Goal: Communication & Community: Answer question/provide support

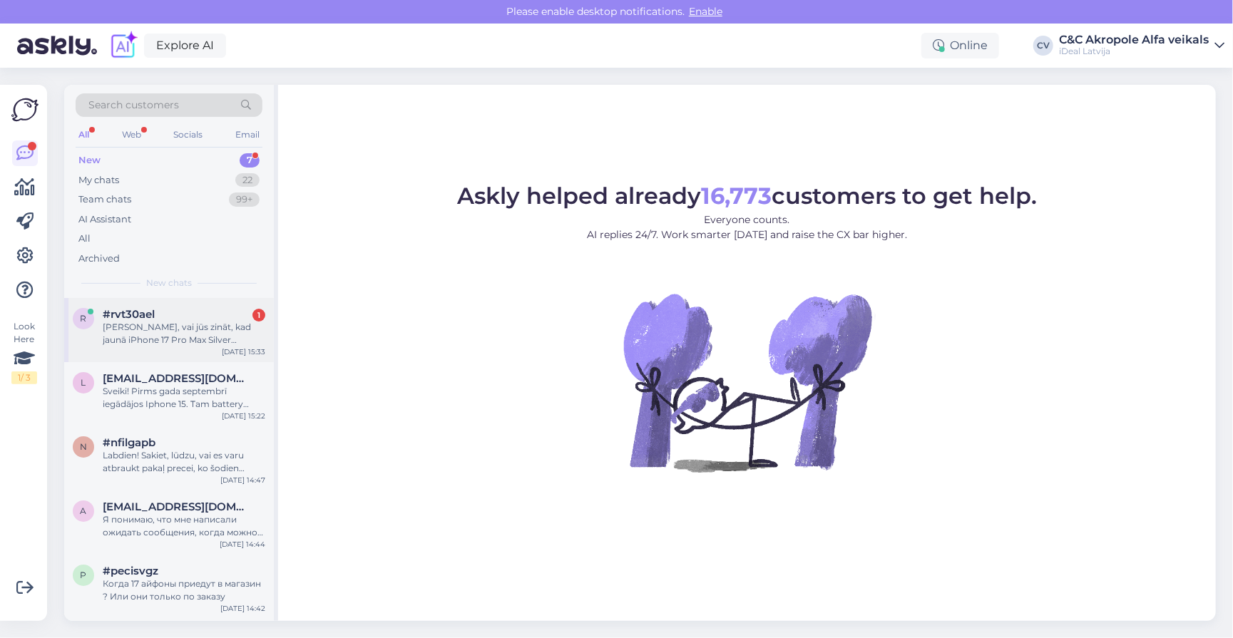
click at [184, 334] on div "[PERSON_NAME], vai jūs zināt, kad jaunā iPhone 17 Pro Max Silver piegāde būs pi…" at bounding box center [184, 334] width 163 height 26
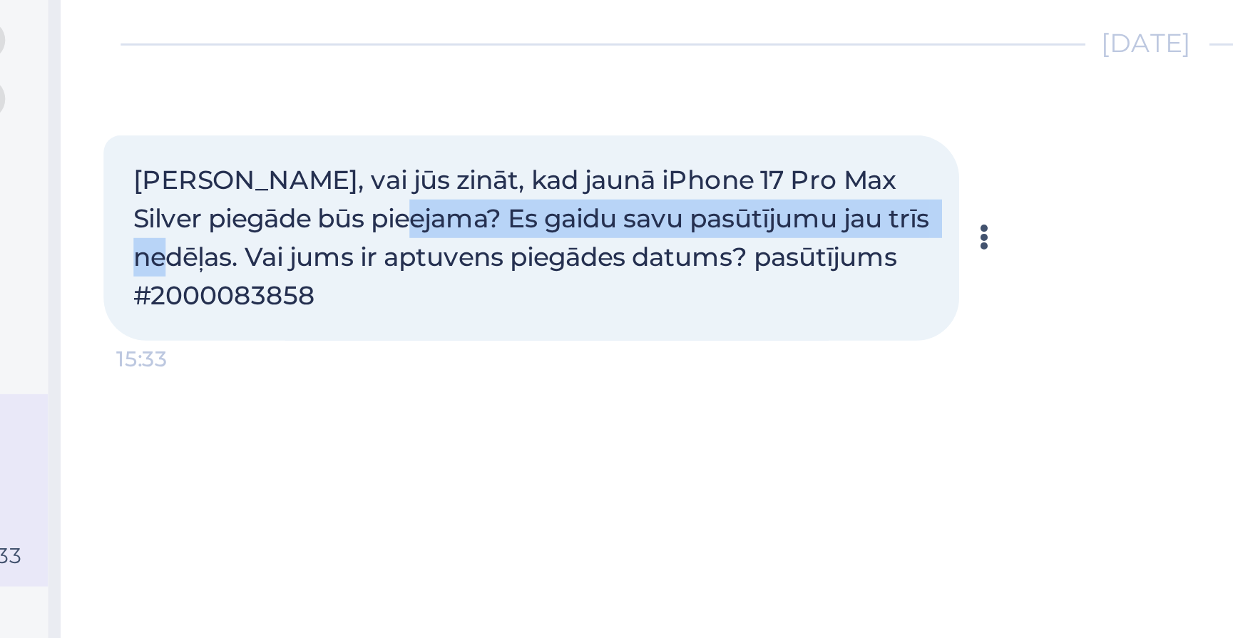
drag, startPoint x: 147, startPoint y: 71, endPoint x: 84, endPoint y: 84, distance: 64.2
click at [302, 221] on span "[PERSON_NAME], vai jūs zināt, kad jaunā iPhone 17 Pro Max Silver piegāde būs pi…" at bounding box center [435, 245] width 267 height 49
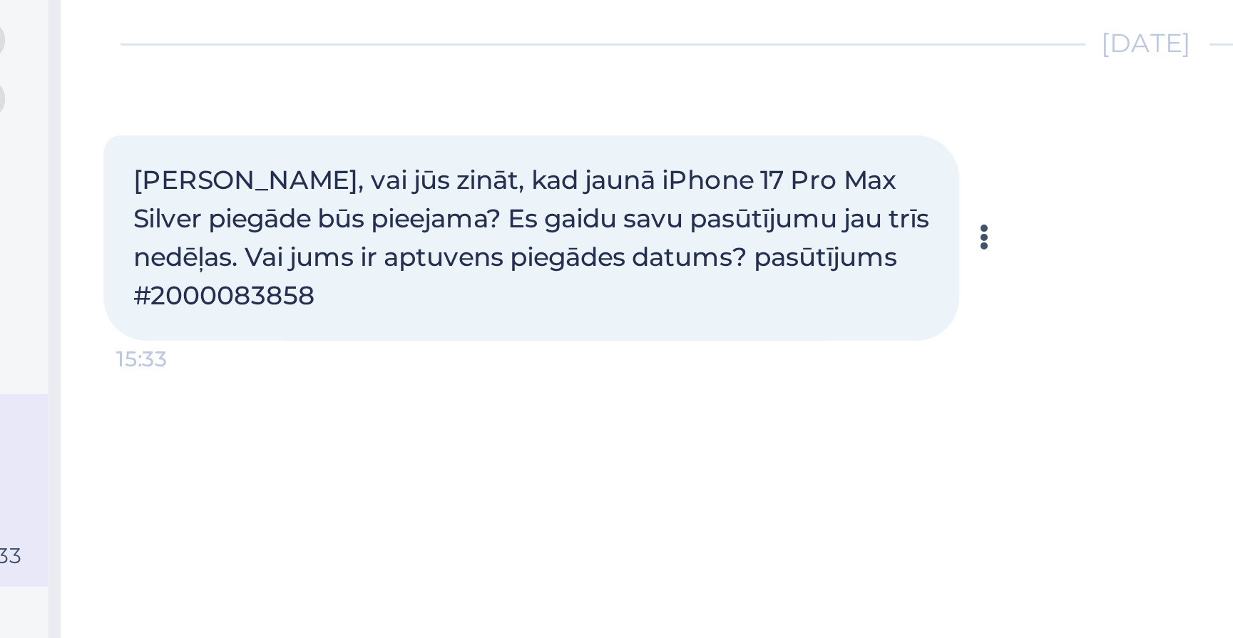
click at [292, 212] on div "[PERSON_NAME], vai jūs zināt, kad jaunā iPhone 17 Pro Max Silver piegāde būs pi…" at bounding box center [434, 246] width 285 height 68
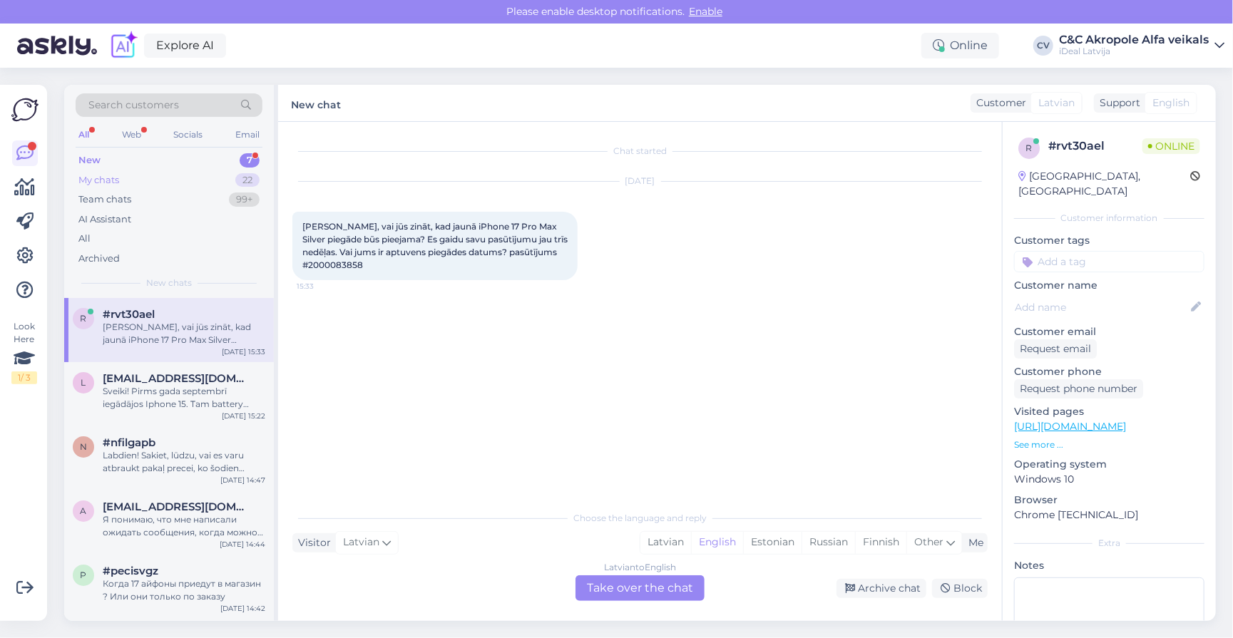
click at [133, 178] on div "My chats 22" at bounding box center [169, 180] width 187 height 20
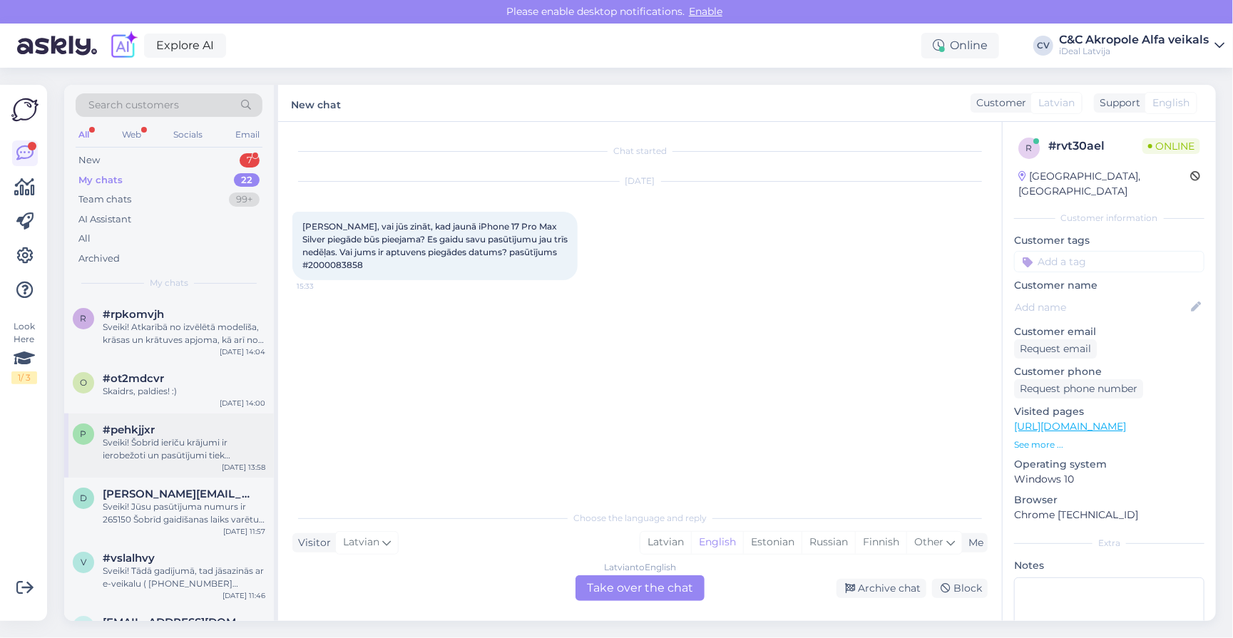
click at [163, 453] on div "Sveiki! Šobrīd ierīču krājumi ir ierobežoti un pasūtījumi tiek apstrādāti rinda…" at bounding box center [184, 449] width 163 height 26
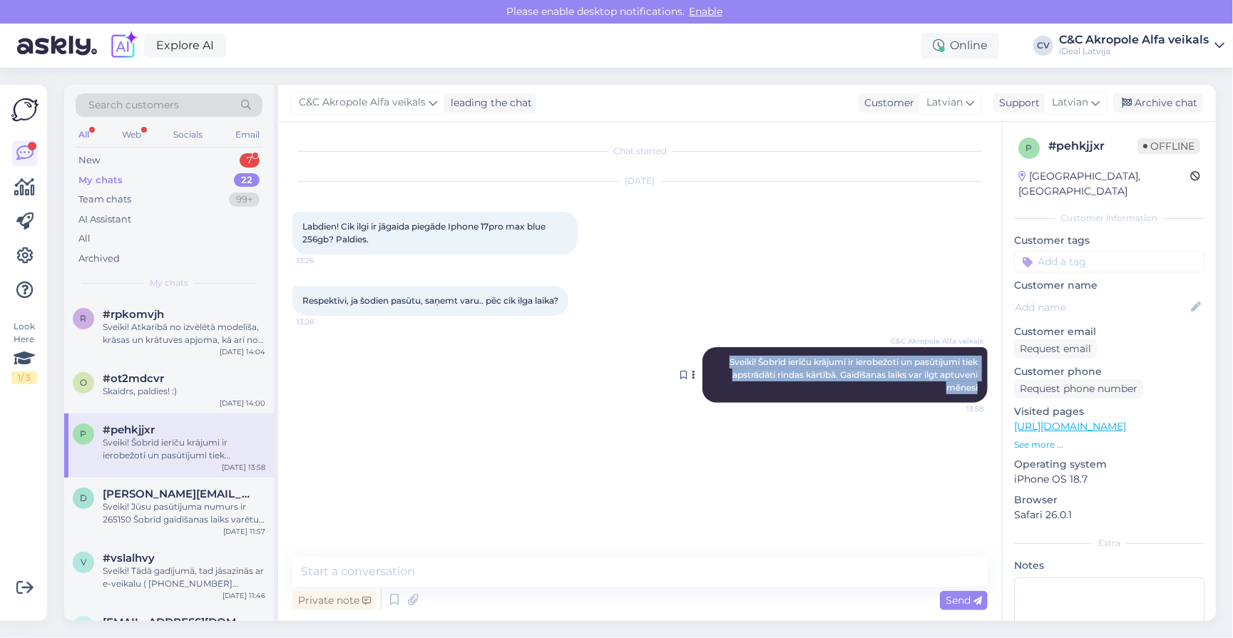
drag, startPoint x: 723, startPoint y: 359, endPoint x: 981, endPoint y: 386, distance: 259.5
click at [981, 386] on div "C&C Akropole Alfa veikals Sveiki! Šobrīd ierīču krājumi ir ierobežoti un pasūtī…" at bounding box center [844, 375] width 285 height 56
copy span "Sveiki! Šobrīd ierīču krājumi ir ierobežoti un pasūtījumi tiek apstrādāti rinda…"
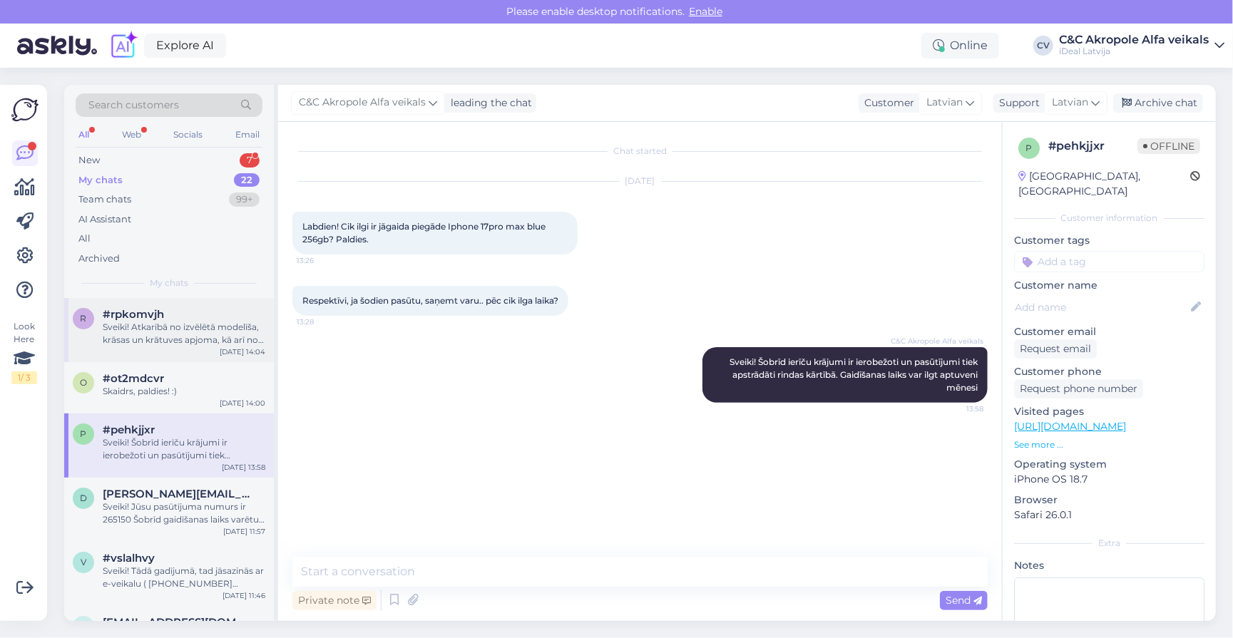
click at [153, 324] on div "Sveiki! Atkarībā no izvēlētā modelīša, krāsas un krātuves apjoma, kā arī no tā,…" at bounding box center [184, 334] width 163 height 26
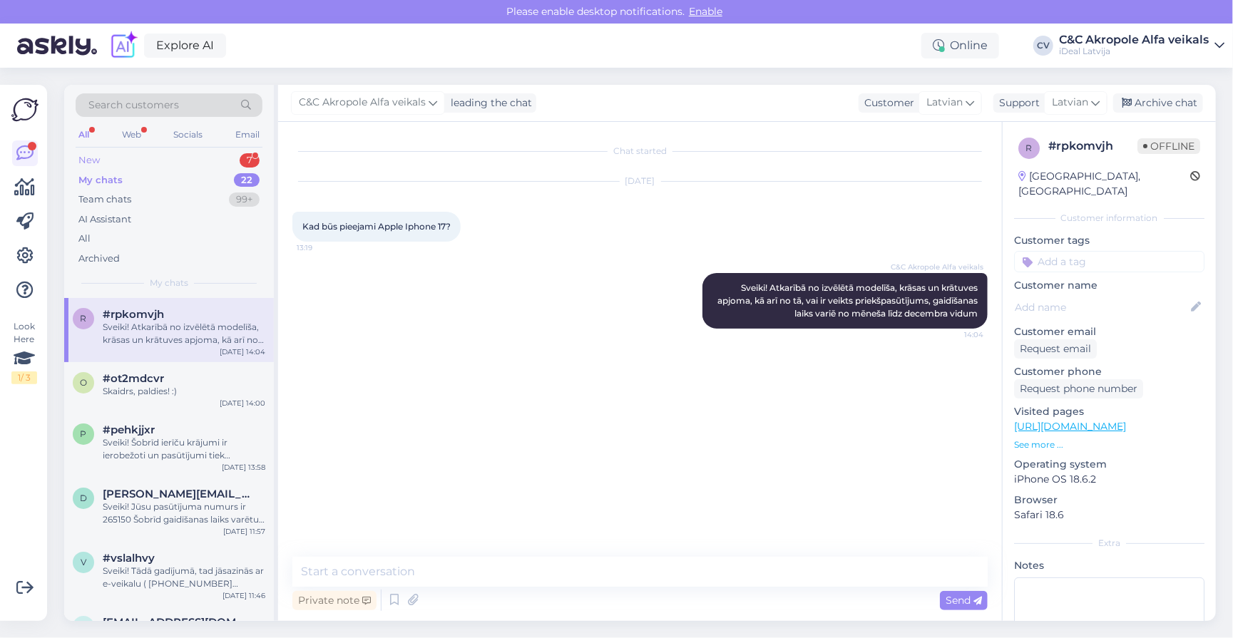
click at [117, 151] on div "New 7" at bounding box center [169, 160] width 187 height 20
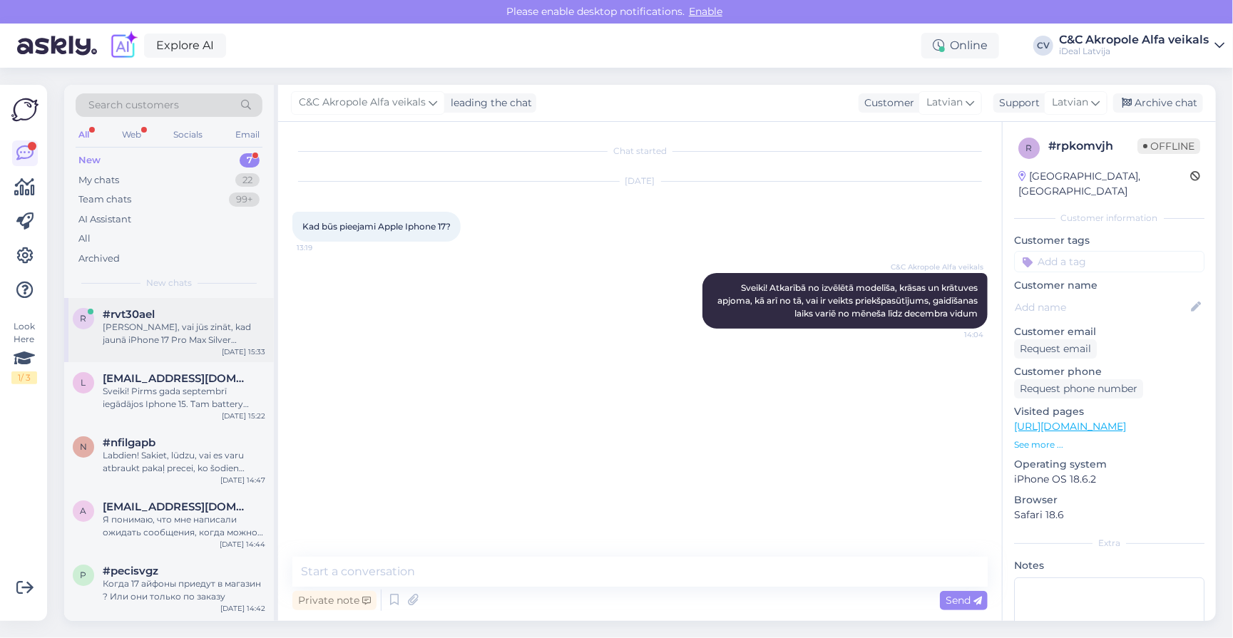
click at [188, 321] on div "[PERSON_NAME], vai jūs zināt, kad jaunā iPhone 17 Pro Max Silver piegāde būs pi…" at bounding box center [184, 334] width 163 height 26
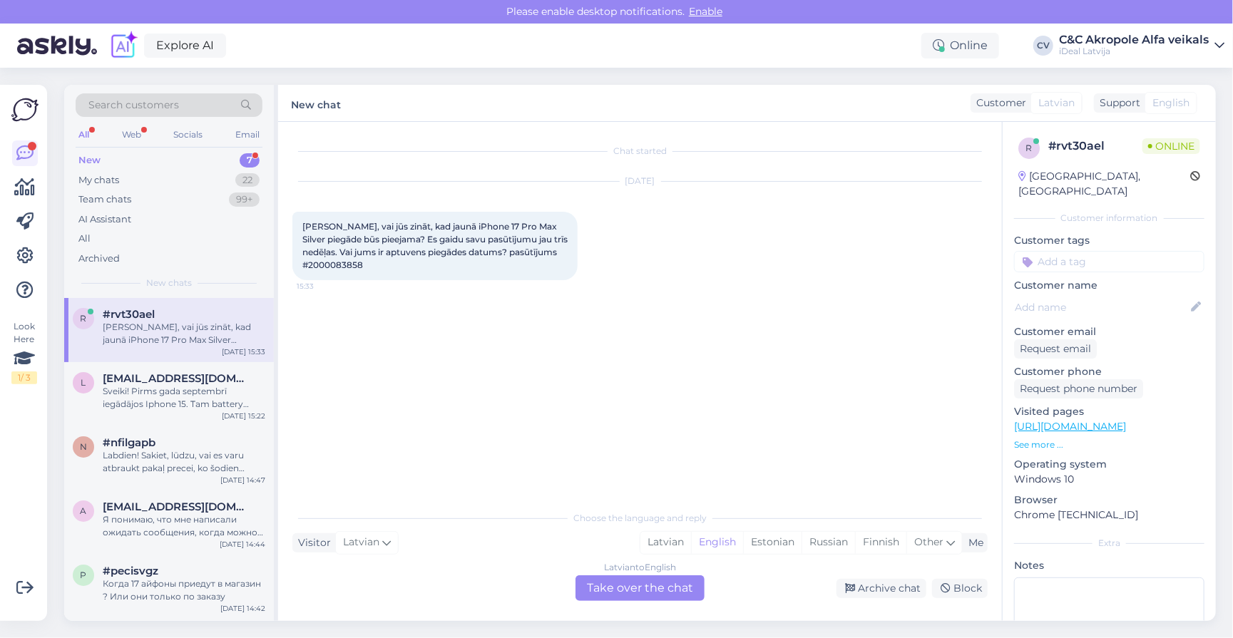
click at [608, 595] on div "Latvian to English Take over the chat" at bounding box center [639, 588] width 129 height 26
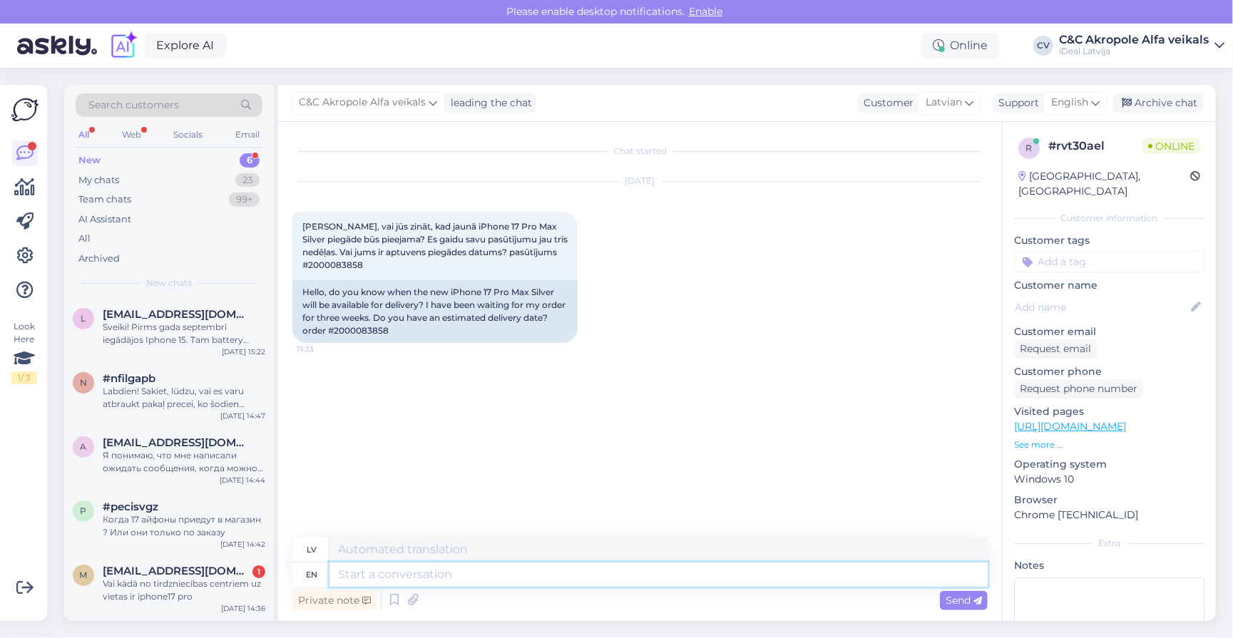
click at [412, 575] on textarea at bounding box center [658, 575] width 658 height 24
click at [419, 546] on textarea at bounding box center [658, 550] width 658 height 24
paste textarea "Sveiki! Šobrīd ierīču krājumi ir ierobežoti un pasūtījumi tiek apstrādāti rinda…"
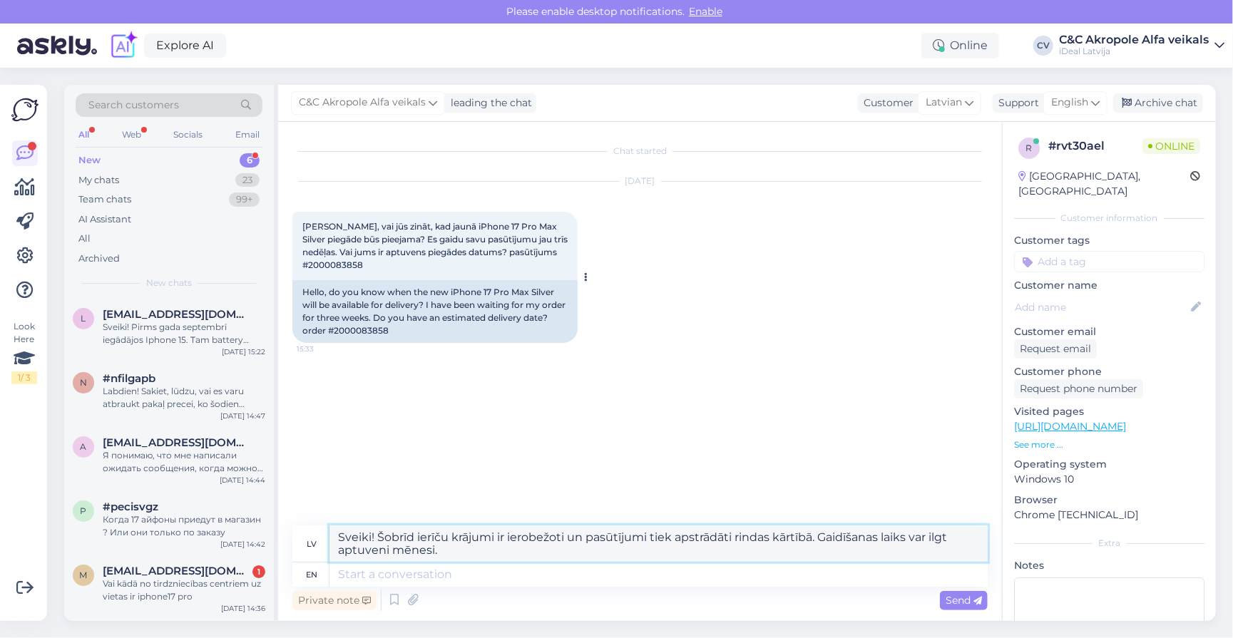
type textarea "Sveiki! Šobrīd ierīču krājumi ir ierobežoti un pasūtījumi tiek apstrādāti rinda…"
drag, startPoint x: 311, startPoint y: 263, endPoint x: 384, endPoint y: 264, distance: 73.5
click at [384, 264] on div "[PERSON_NAME], vai jūs zināt, kad jaunā iPhone 17 Pro Max Silver piegāde būs pi…" at bounding box center [434, 246] width 285 height 68
copy span "000083858"
click at [533, 560] on textarea "Sveiki! Šobrīd ierīču krājumi ir ierobežoti un pasūtījumi tiek apstrādāti rinda…" at bounding box center [658, 544] width 658 height 36
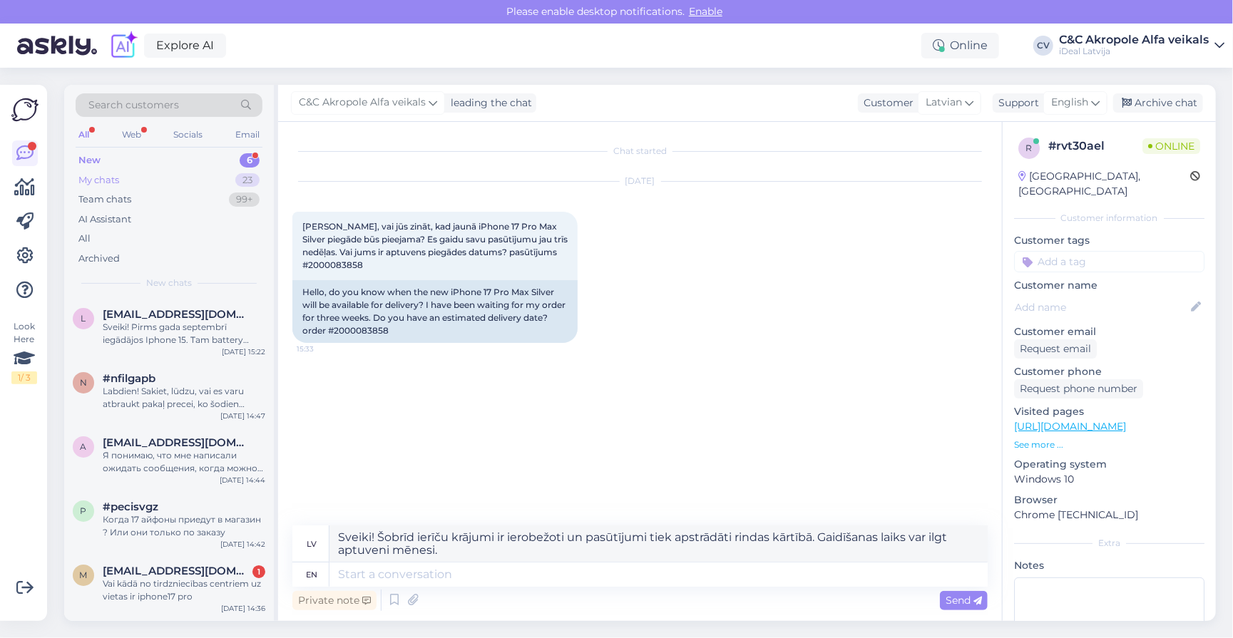
click at [139, 178] on div "My chats 23" at bounding box center [169, 180] width 187 height 20
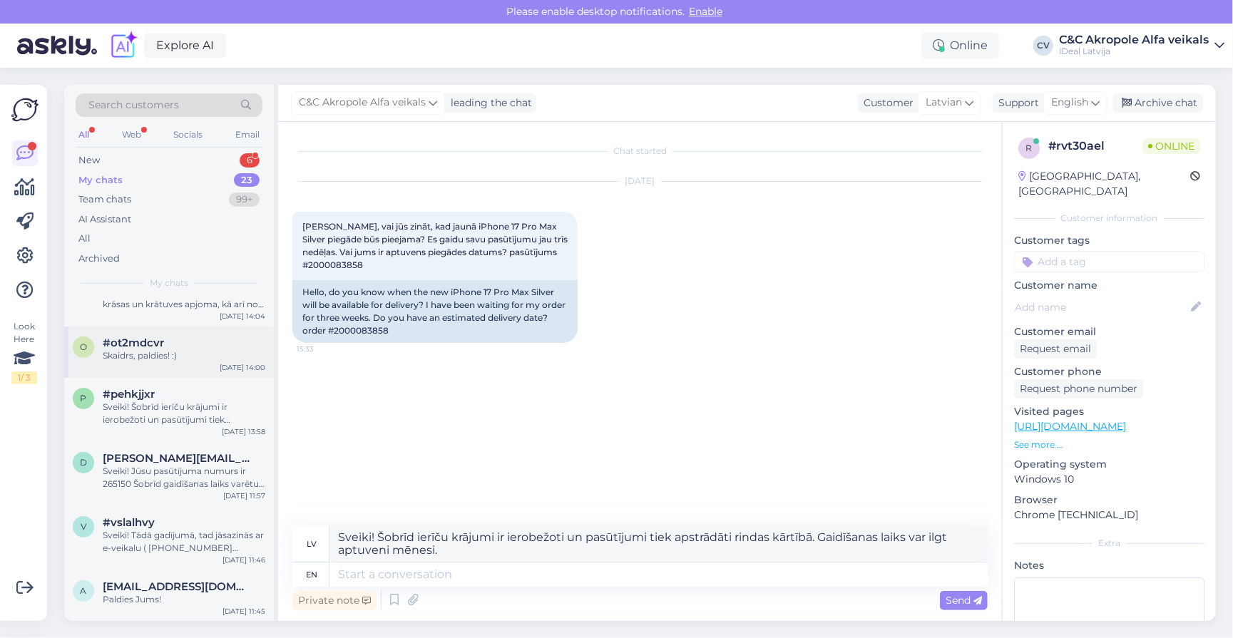
scroll to position [123, 0]
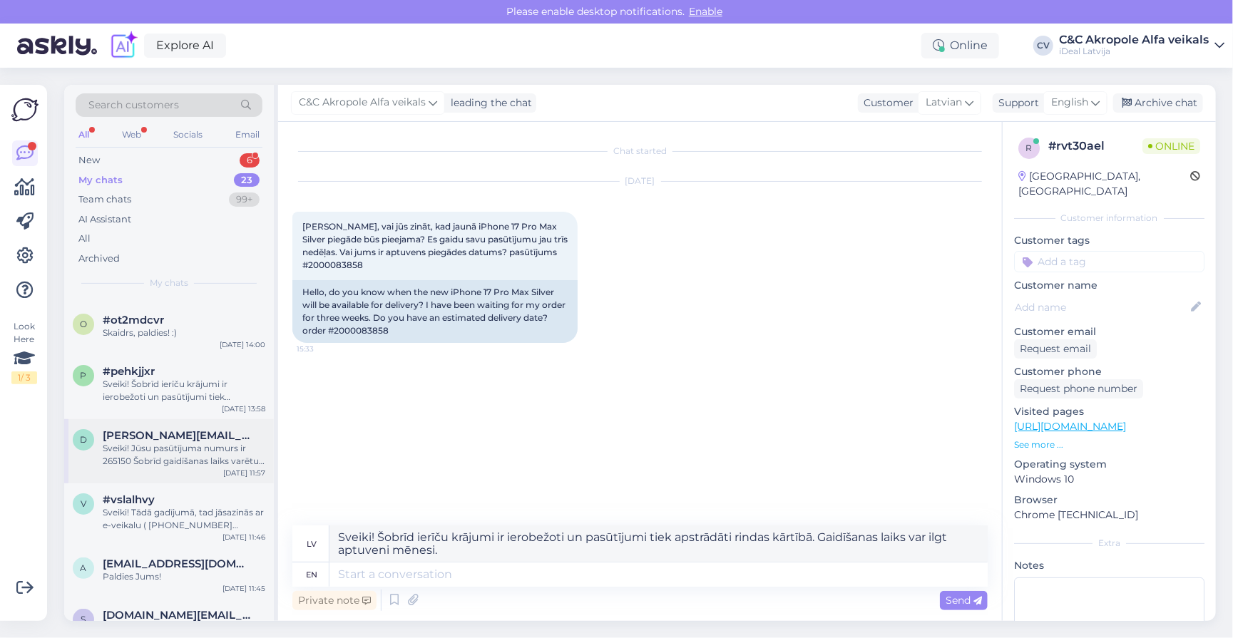
click at [168, 462] on div "d [EMAIL_ADDRESS][DOMAIN_NAME] [PERSON_NAME]! Jūsu pasūtījuma numurs ir 265150 …" at bounding box center [169, 451] width 210 height 64
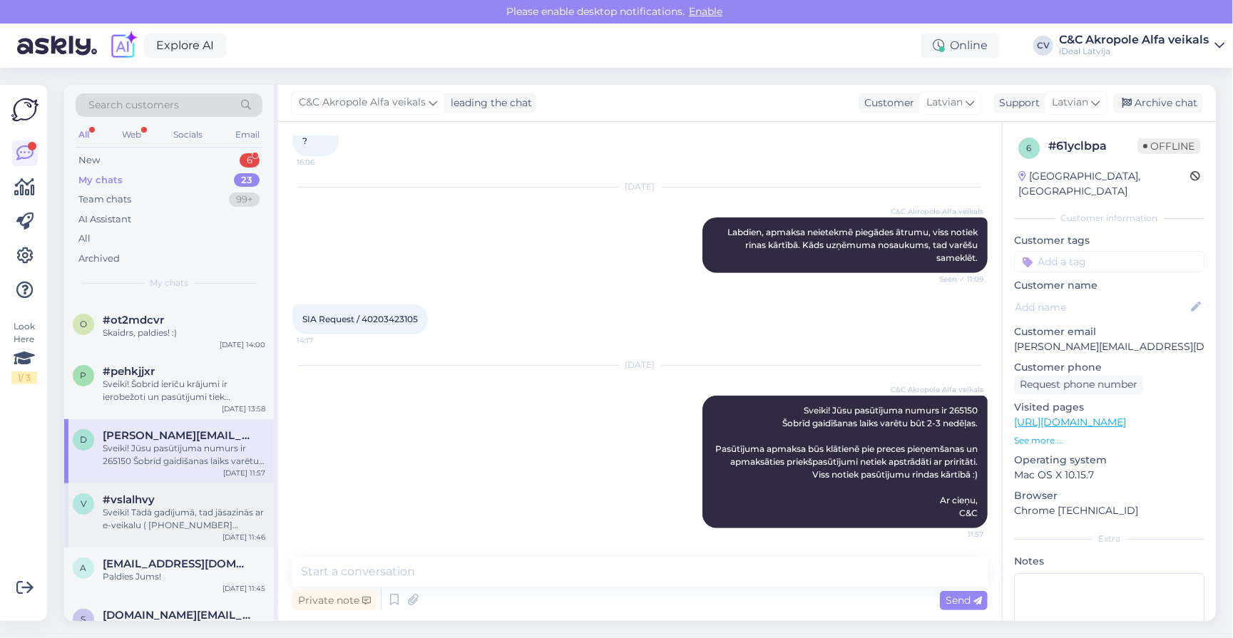
click at [183, 506] on div "Sveiki! Tādā gadījumā, tad jāsazinās ar e-veikalu ( [PHONE_NUMBER] izvēloties #…" at bounding box center [184, 519] width 163 height 26
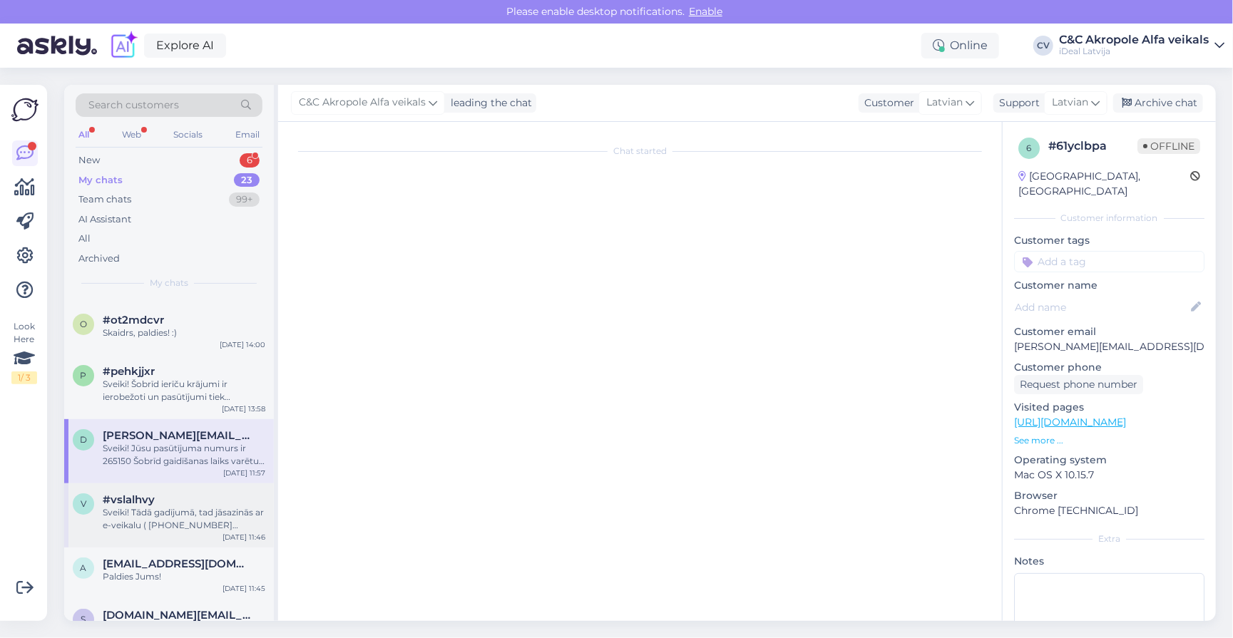
scroll to position [1053, 0]
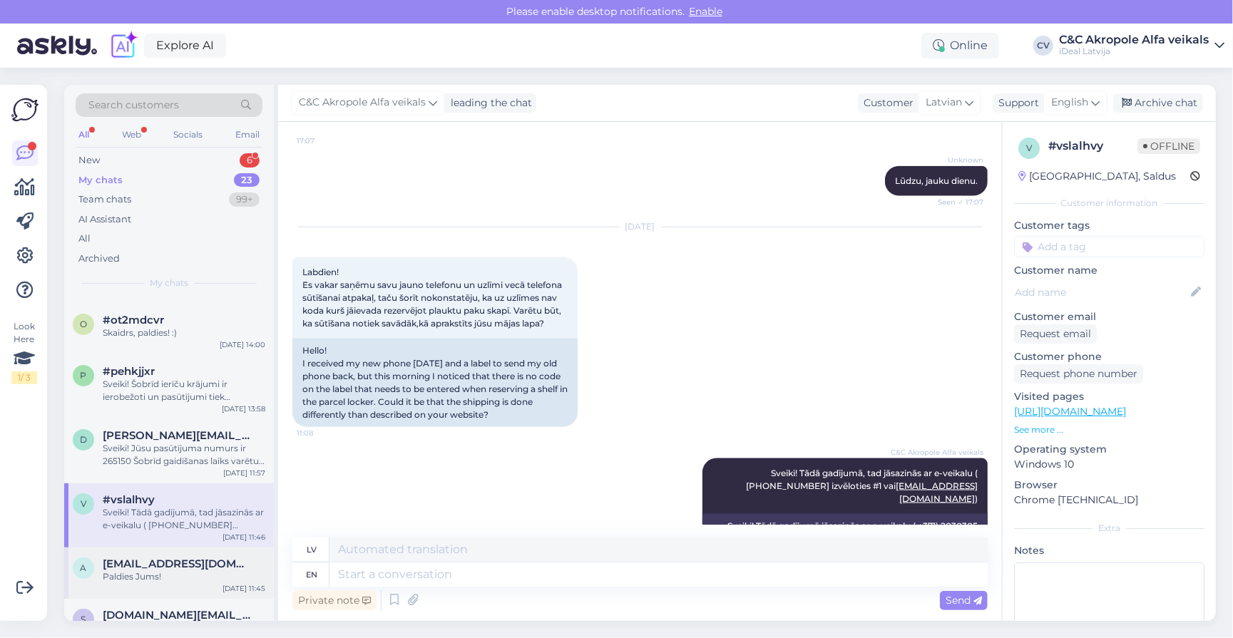
click at [183, 570] on div "Paldies Jums!" at bounding box center [184, 576] width 163 height 13
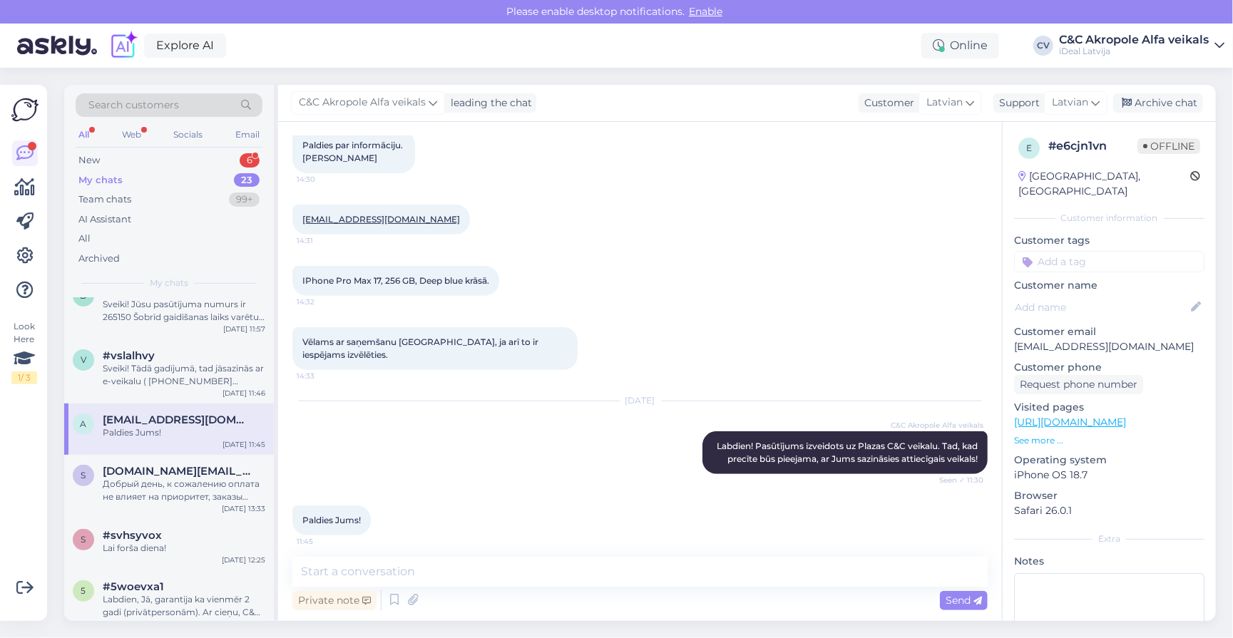
scroll to position [268, 0]
click at [190, 487] on div "Добрый день, к сожалению оплата не влияет на приоритет, заказы выдаются строго …" at bounding box center [184, 489] width 163 height 26
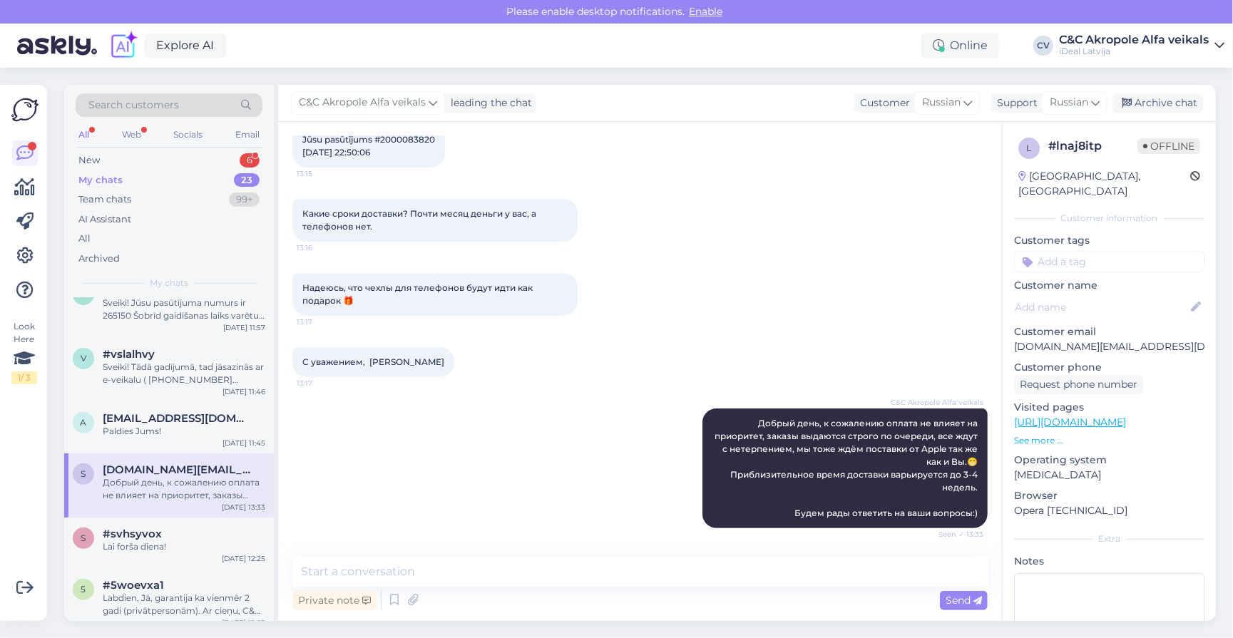
scroll to position [143, 0]
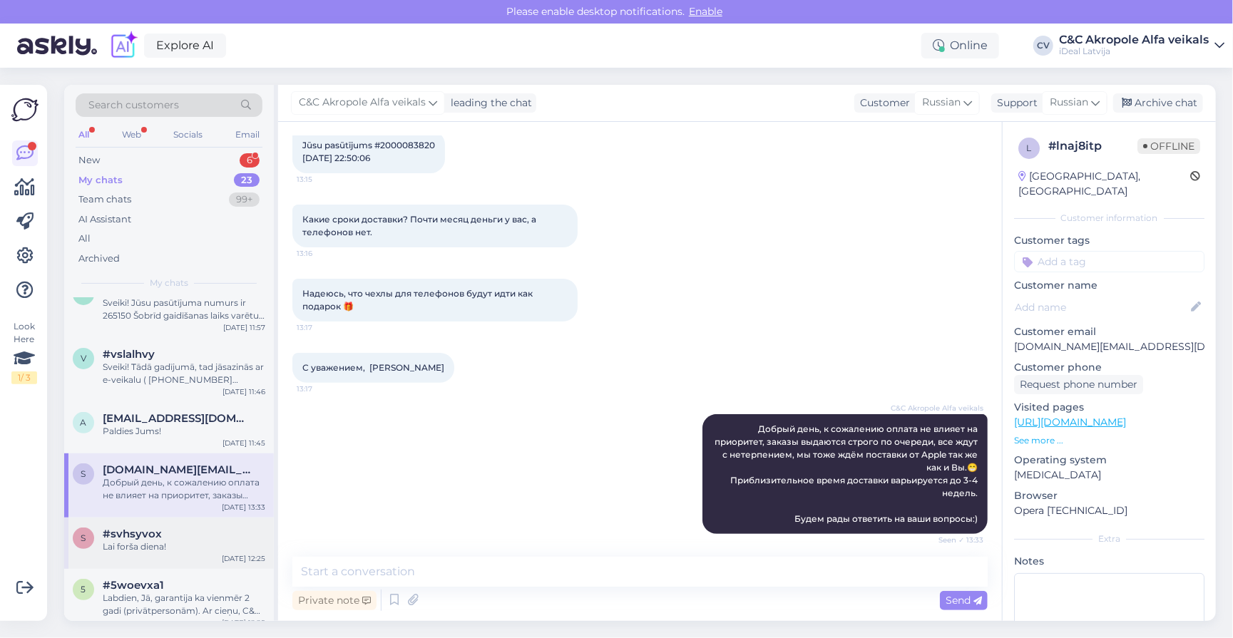
click at [176, 541] on div "Lai forša diena!" at bounding box center [184, 547] width 163 height 13
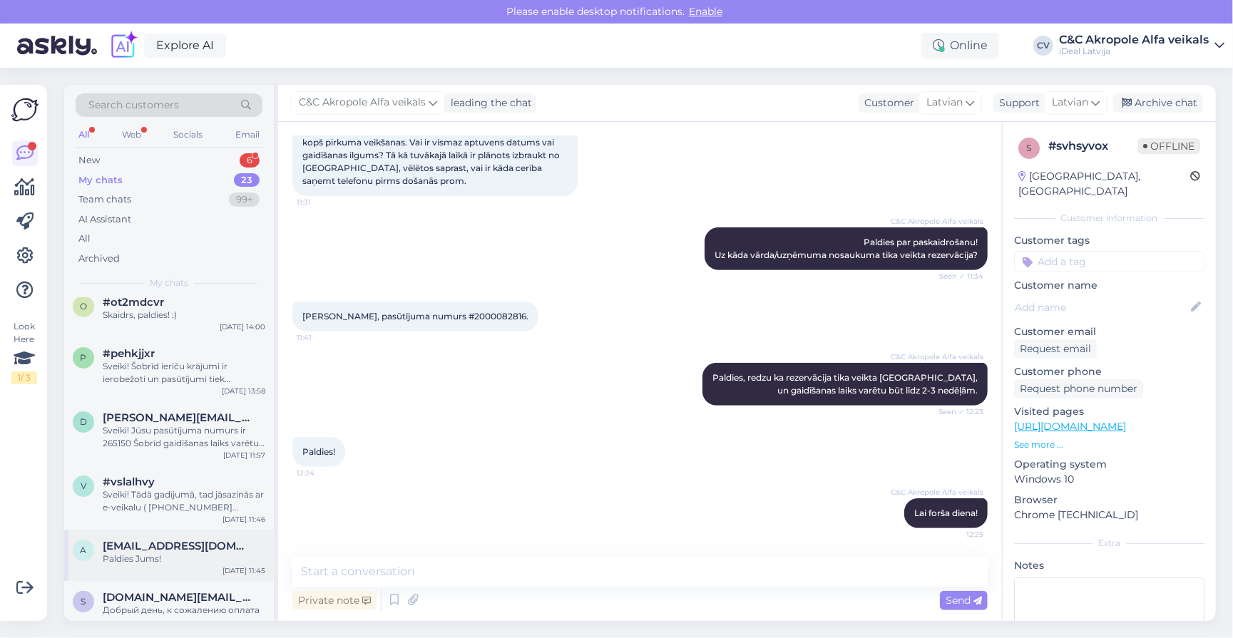
scroll to position [79, 0]
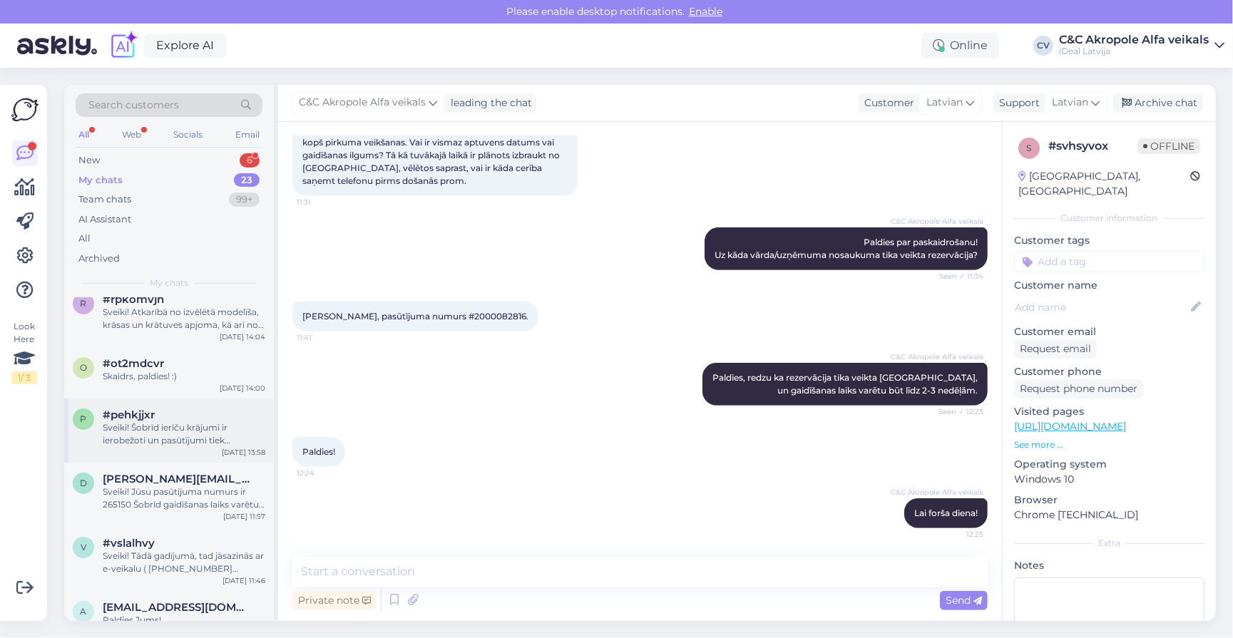
click at [162, 422] on div "Sveiki! Šobrīd ierīču krājumi ir ierobežoti un pasūtījumi tiek apstrādāti rinda…" at bounding box center [184, 434] width 163 height 26
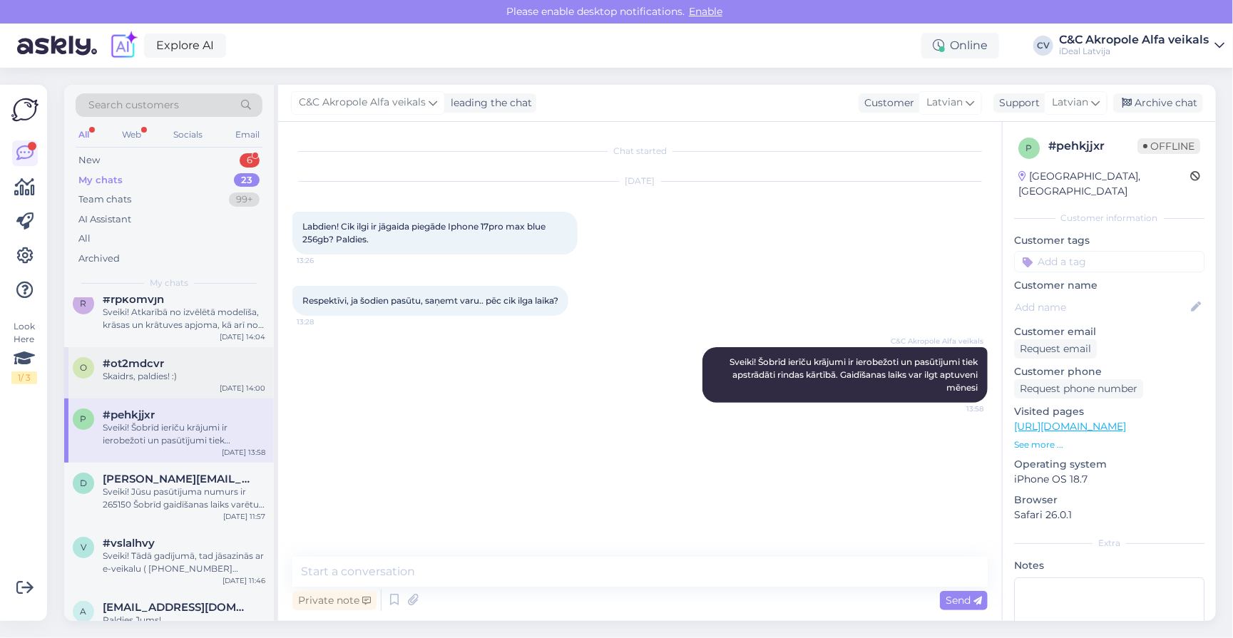
click at [188, 370] on div "Skaidrs, paldies! :)" at bounding box center [184, 376] width 163 height 13
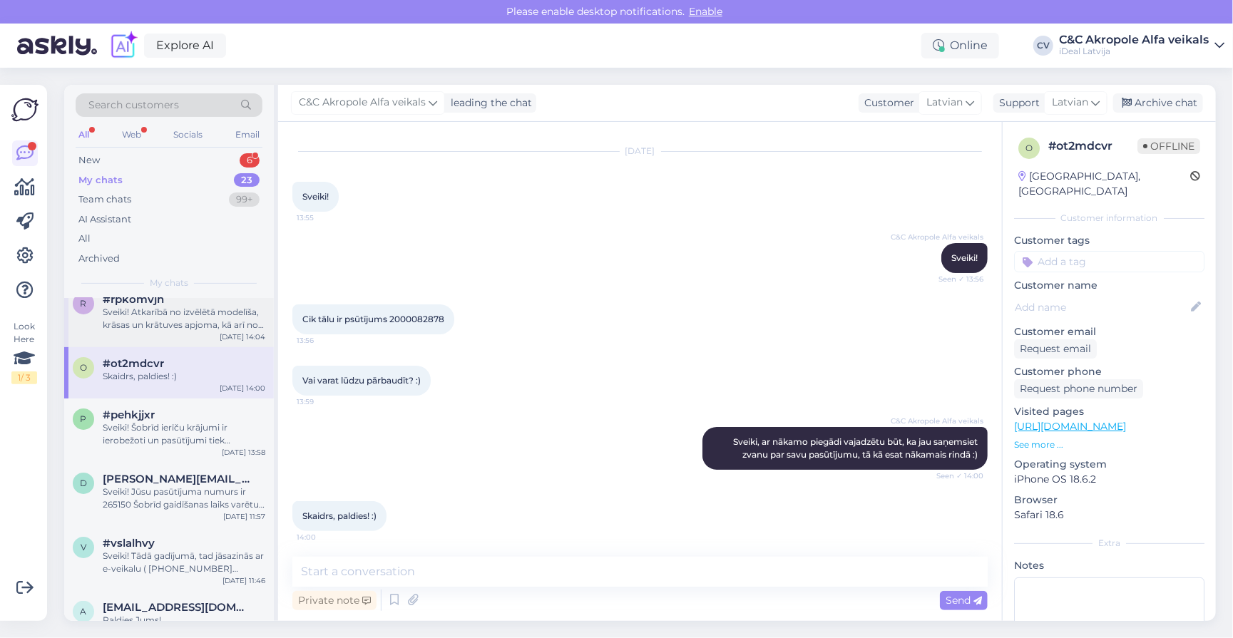
scroll to position [29, 0]
click at [180, 319] on div "Sveiki! Atkarībā no izvēlētā modelīša, krāsas un krātuves apjoma, kā arī no tā,…" at bounding box center [184, 319] width 163 height 26
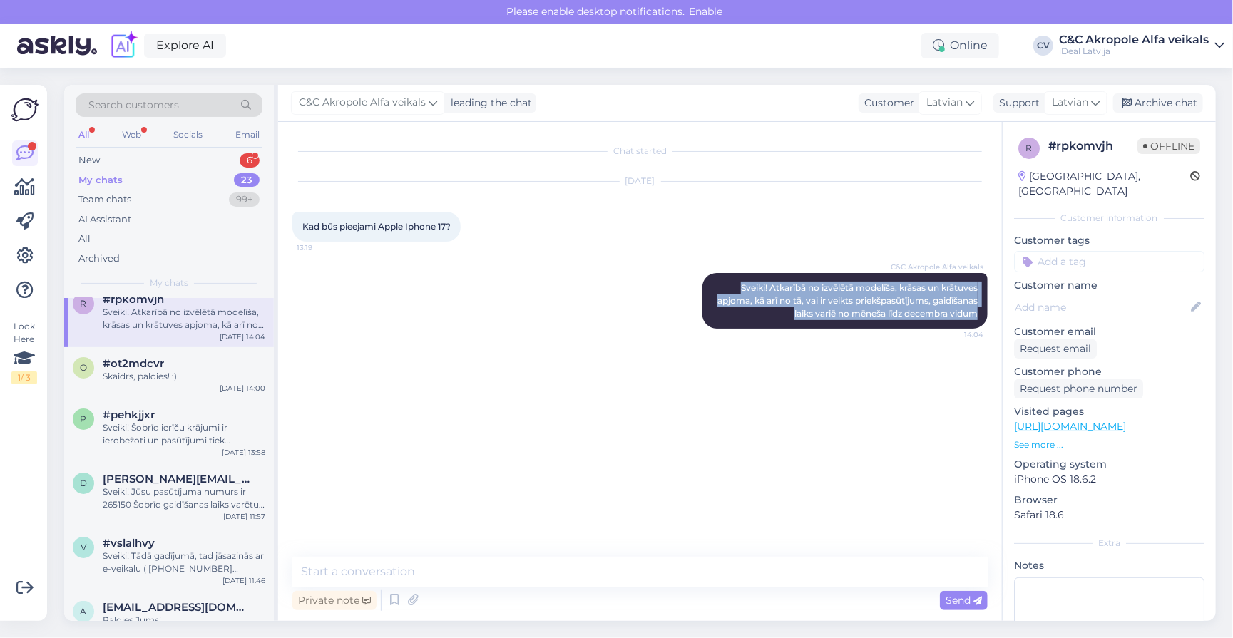
drag, startPoint x: 734, startPoint y: 286, endPoint x: 988, endPoint y: 309, distance: 254.2
click at [988, 309] on div "Chat started [DATE] Kad būs pieejami Apple Iphone 17? 13:19 C&C Akropole Alfa v…" at bounding box center [646, 340] width 708 height 408
copy span "Sveiki! Atkarībā no izvēlētā modelīša, krāsas un krātuves apjoma, kā arī no tā,…"
click at [156, 160] on div "New 6" at bounding box center [169, 160] width 187 height 20
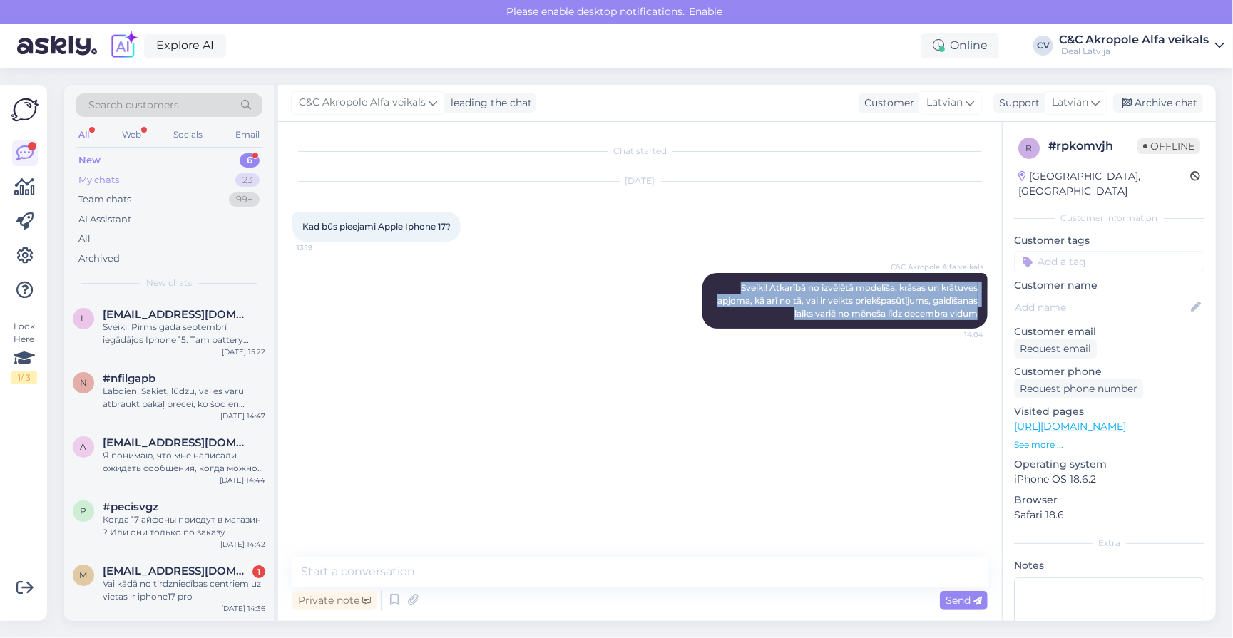
click at [160, 182] on div "My chats 23" at bounding box center [169, 180] width 187 height 20
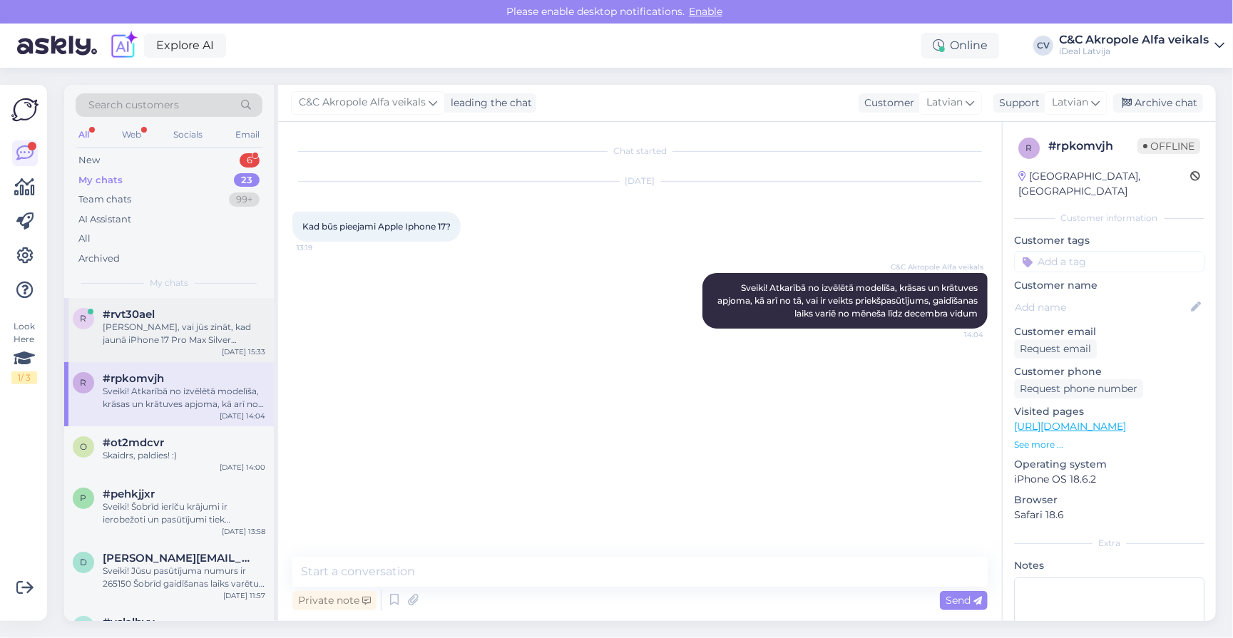
click at [176, 321] on div "[PERSON_NAME], vai jūs zināt, kad jaunā iPhone 17 Pro Max Silver piegāde būs pi…" at bounding box center [184, 334] width 163 height 26
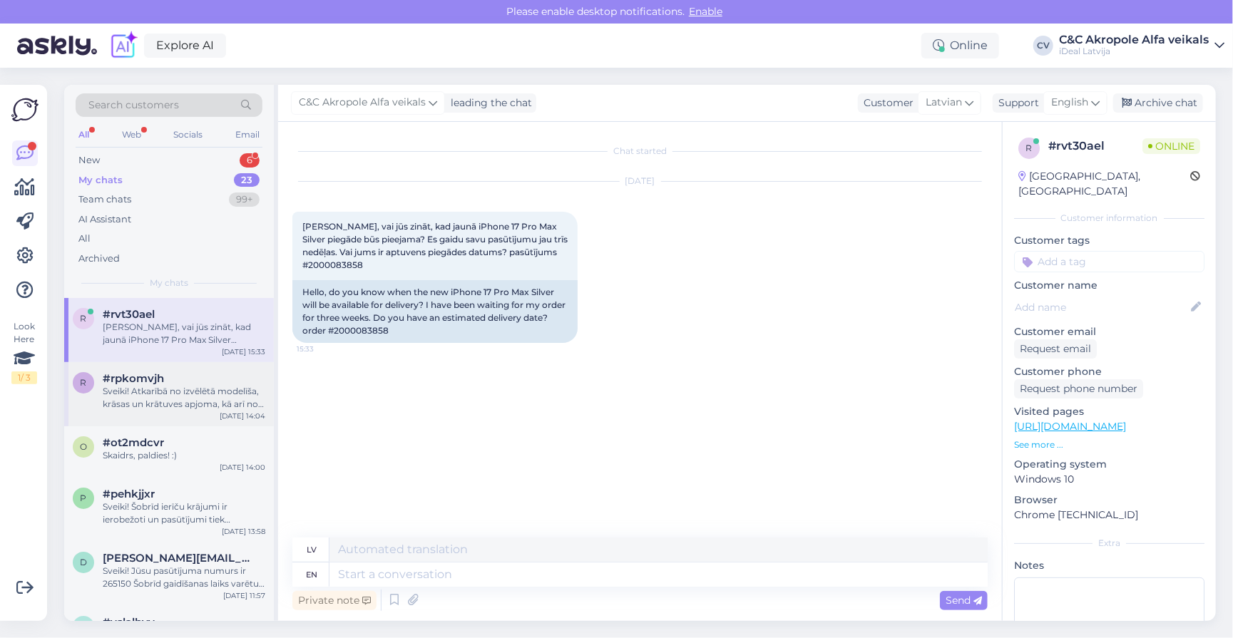
click at [183, 393] on div "Sveiki! Atkarībā no izvēlētā modelīša, krāsas un krātuves apjoma, kā arī no tā,…" at bounding box center [184, 398] width 163 height 26
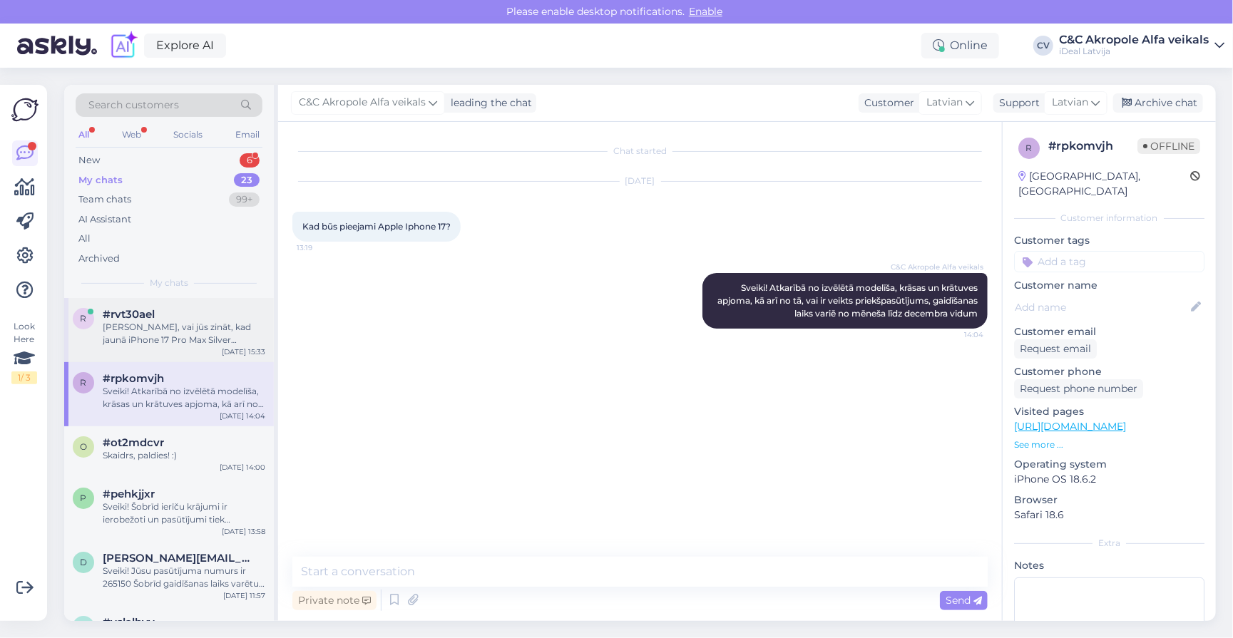
click at [198, 341] on div "r #rvt30ael Sveiki, vai jūs zināt, kad jaunā iPhone 17 Pro Max Silver piegāde b…" at bounding box center [169, 330] width 210 height 64
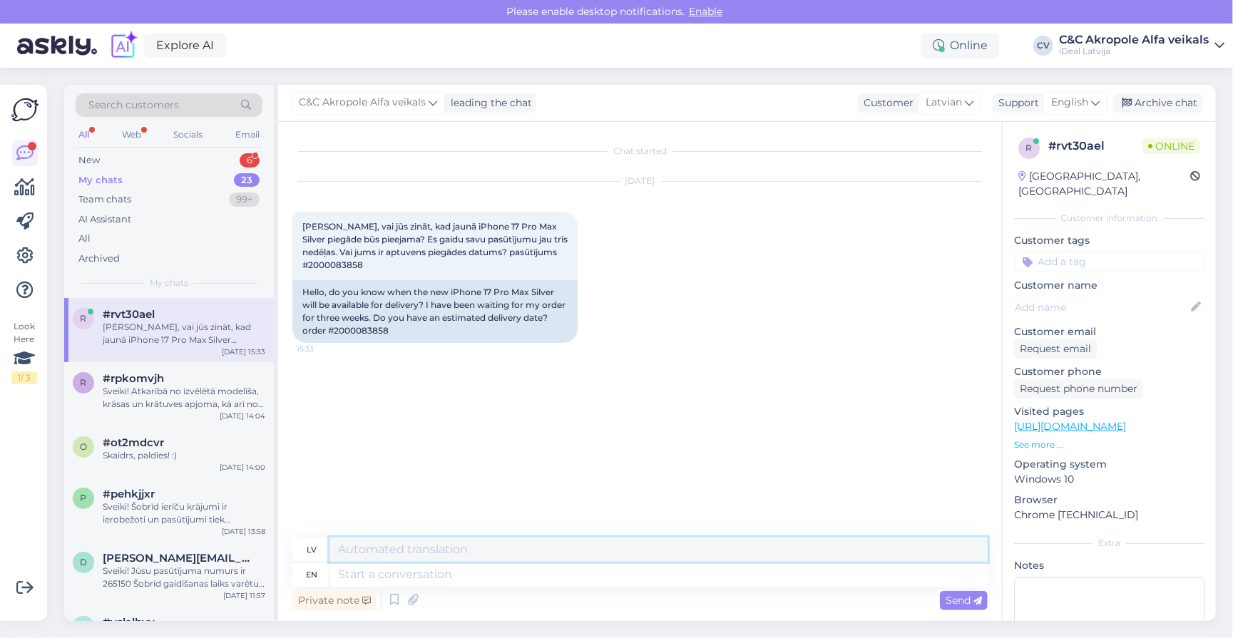
click at [448, 553] on textarea at bounding box center [658, 550] width 658 height 24
paste textarea "Sveiki! Atkarībā no izvēlētā modelīša, krāsas un krātuves apjoma, kā arī no tā,…"
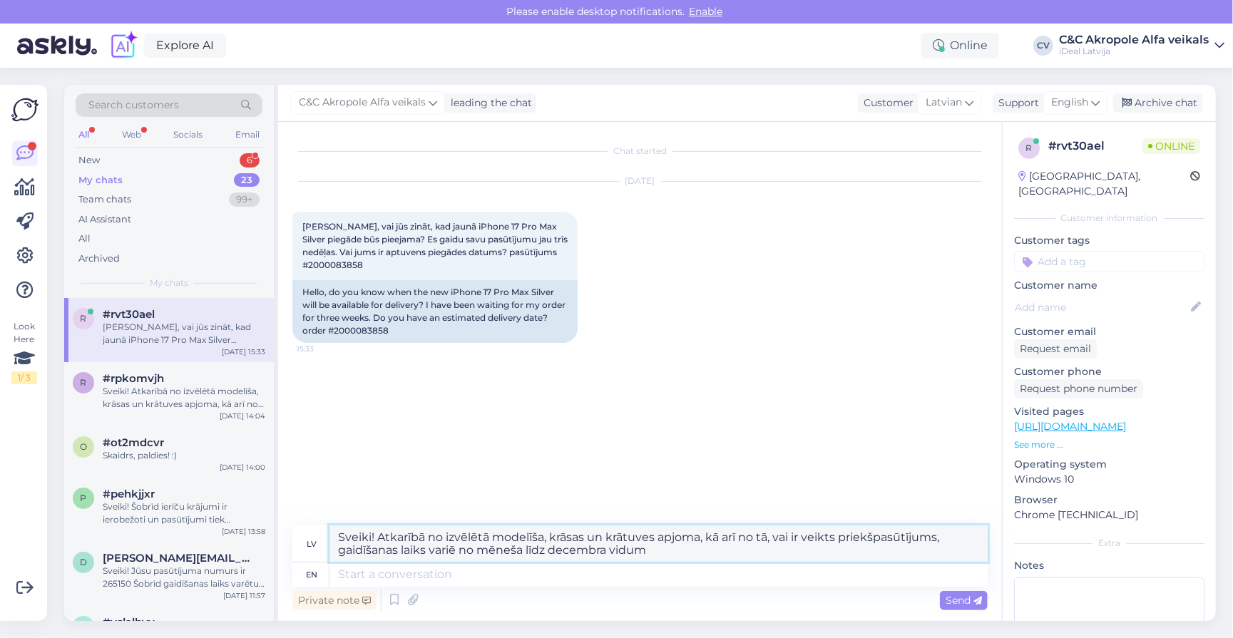
scroll to position [1, 0]
drag, startPoint x: 379, startPoint y: 536, endPoint x: 736, endPoint y: 568, distance: 358.6
click at [736, 568] on div "lv [PERSON_NAME]! Atkarībā no izvēlētā modelīša, krāsas un krātuves apjoma, kā …" at bounding box center [639, 556] width 695 height 61
click at [759, 548] on textarea "Sveiki! Atkarībā no izvēlētā modelīša, krāsas un krātuves apjoma, kā arī no tā,…" at bounding box center [658, 544] width 658 height 36
drag, startPoint x: 605, startPoint y: 547, endPoint x: 796, endPoint y: 540, distance: 191.2
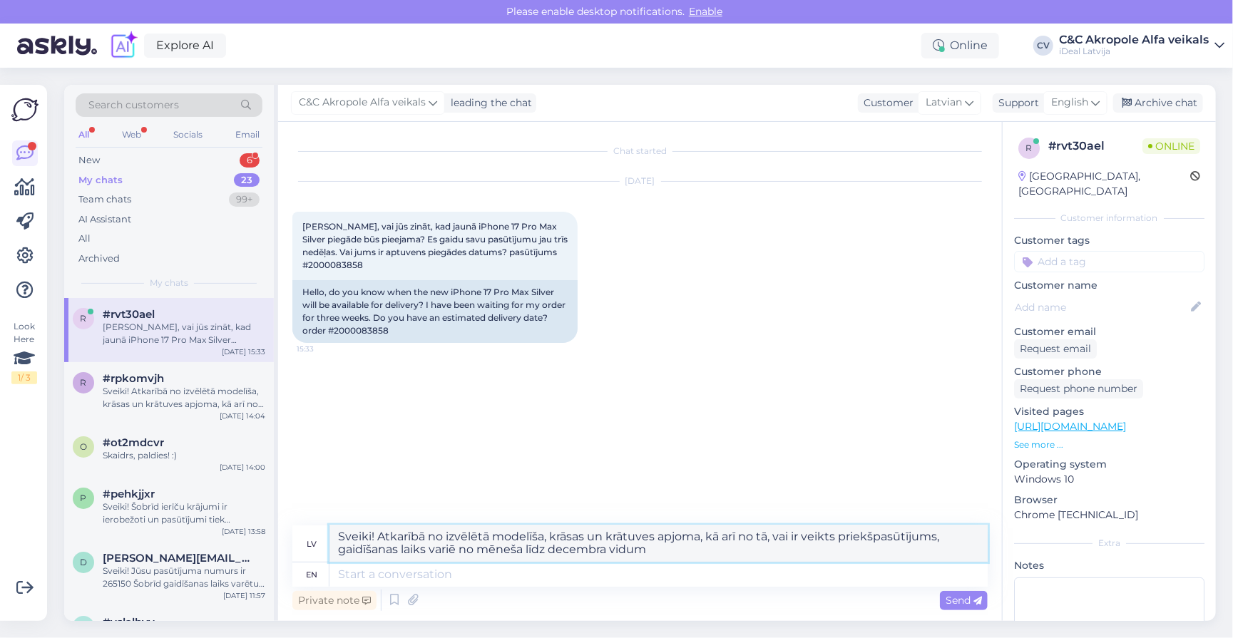
click at [796, 540] on textarea "Sveiki! Atkarībā no izvēlētā modelīša, krāsas un krātuves apjoma, kā arī no tā,…" at bounding box center [658, 544] width 658 height 36
drag, startPoint x: 378, startPoint y: 536, endPoint x: 680, endPoint y: 573, distance: 304.6
click at [680, 573] on div "lv [PERSON_NAME]! Atkarībā no izvēlētā modelīša, krāsas un krātuves apjoma, kā …" at bounding box center [639, 556] width 695 height 61
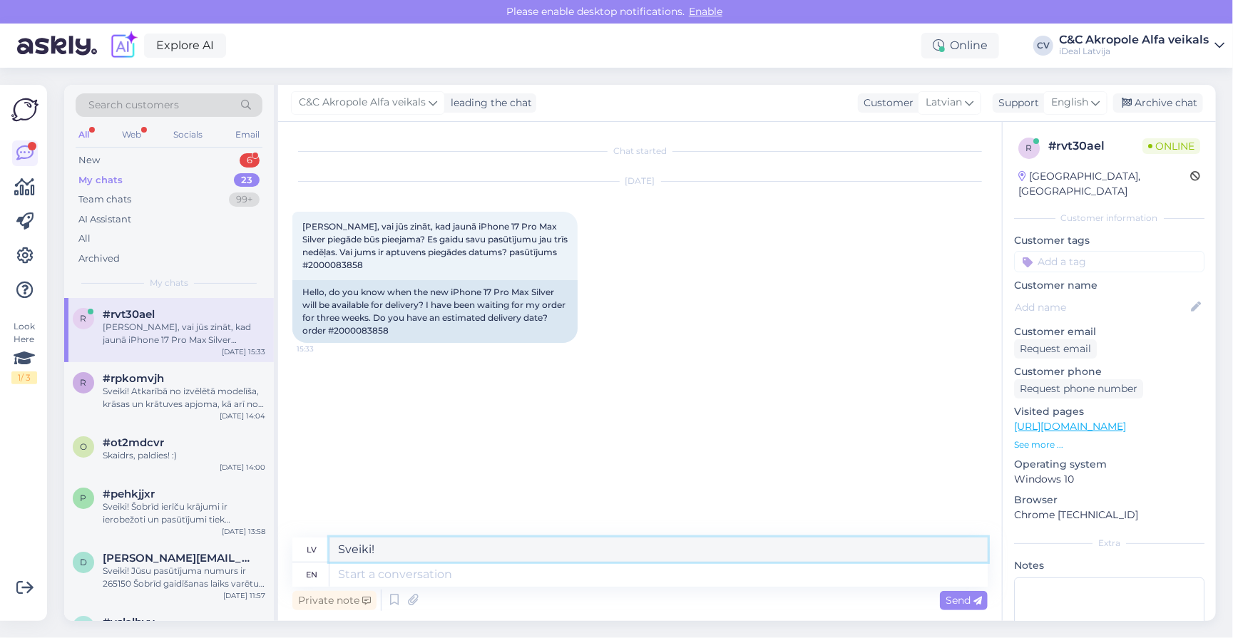
scroll to position [0, 0]
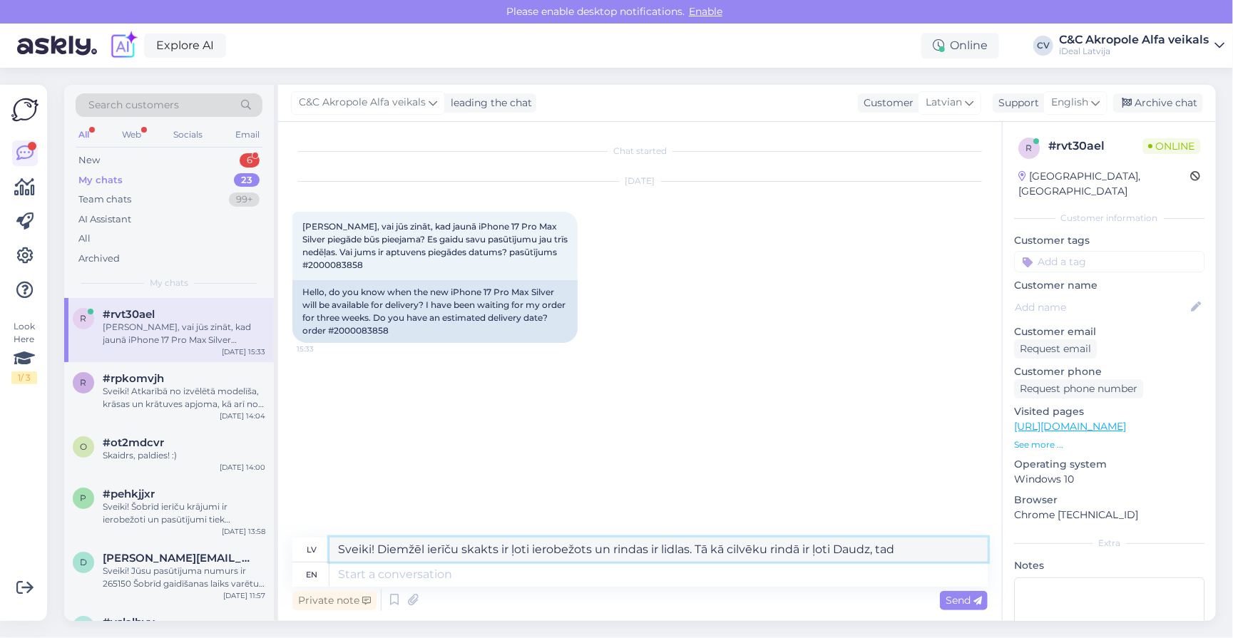
click at [483, 551] on textarea "Sveiki! Diemžēl ierīču skakts ir ļoti ierobežots un rindas ir lidlas. Tā kā cil…" at bounding box center [658, 550] width 658 height 24
click at [926, 550] on textarea "Sveiki! Diemžēl ierīču skaits ir ļoti ierobežots un rindas ir lidlas. Tā kā cil…" at bounding box center [658, 550] width 658 height 24
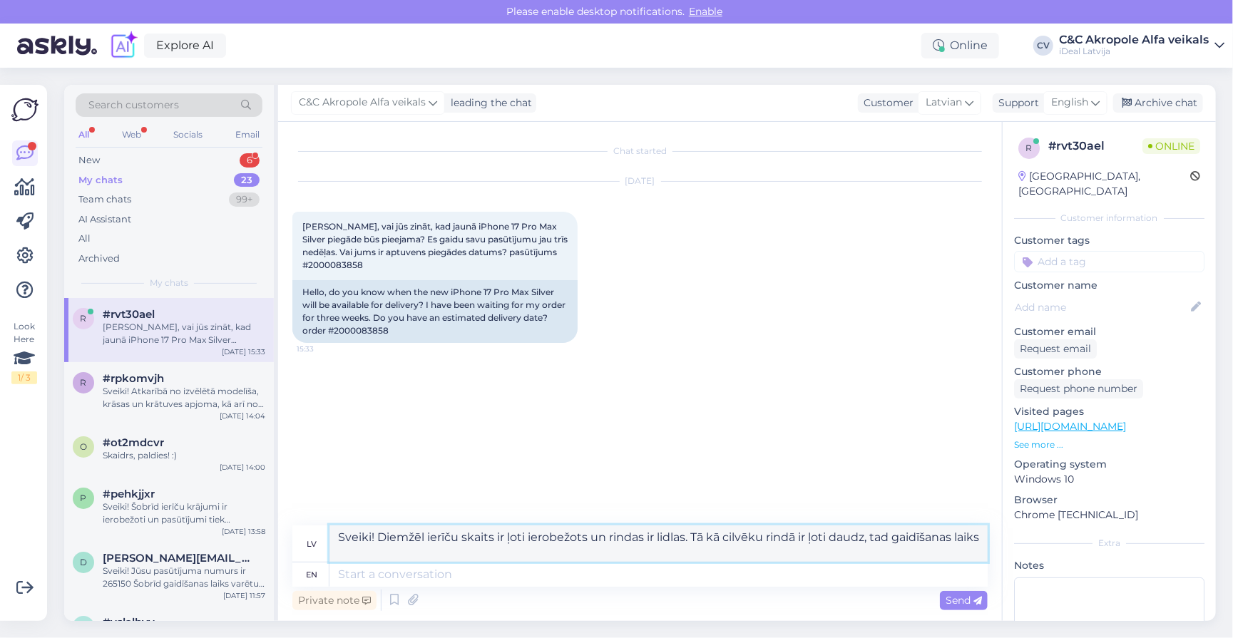
drag, startPoint x: 374, startPoint y: 538, endPoint x: 414, endPoint y: 557, distance: 44.3
click at [414, 557] on textarea "Sveiki! Diemžēl ierīču skaits ir ļoti ierobežots un rindas ir lidlas. Tā kā cil…" at bounding box center [658, 544] width 658 height 36
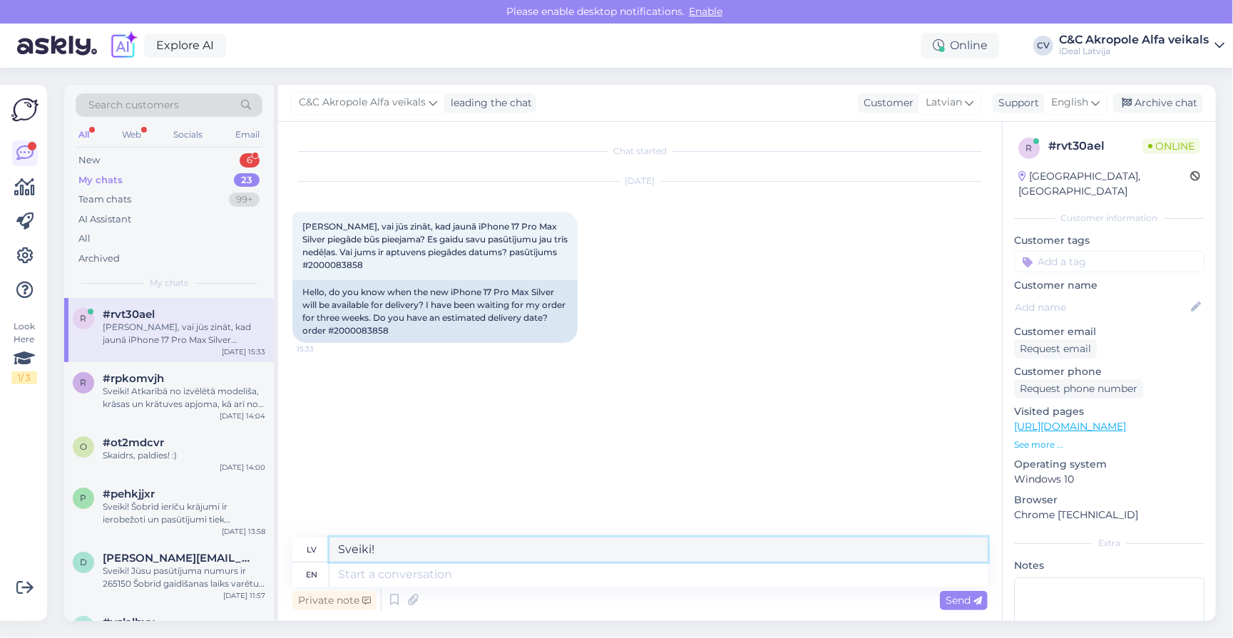
paste textarea "Pateicamies par sapratni un pacietību! Pašlaik mums ir vairāki klienti, kuri ga…"
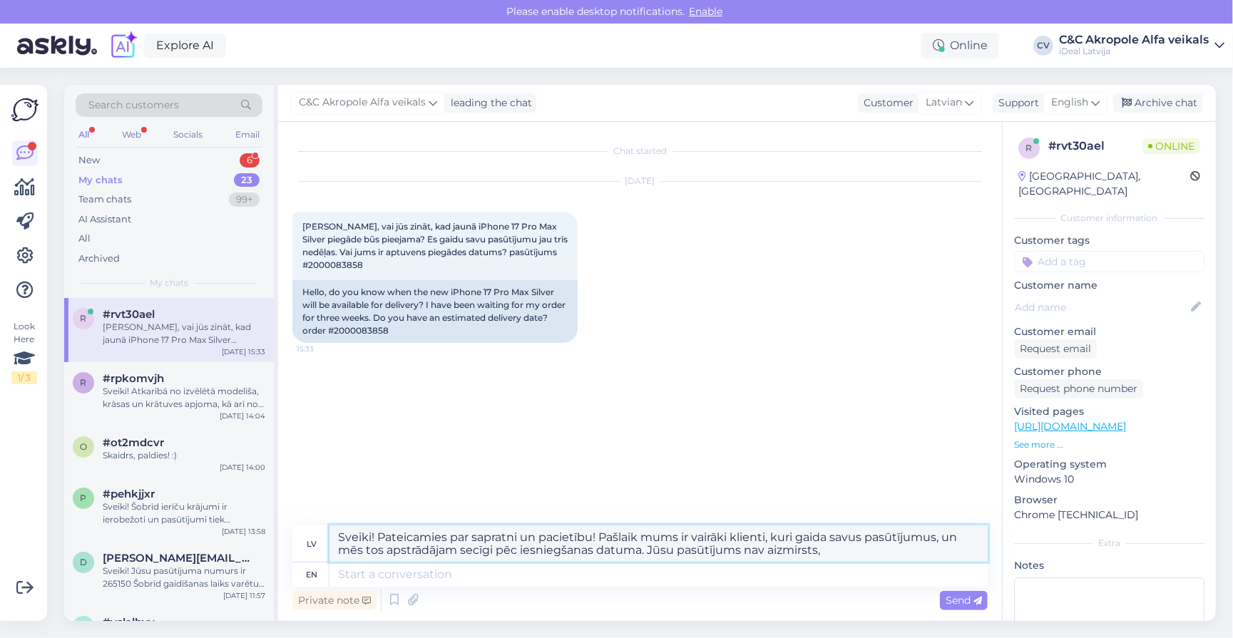
click at [552, 550] on textarea "Sveiki! Pateicamies par sapratni un pacietību! Pašlaik mums ir vairāki klienti,…" at bounding box center [658, 544] width 658 height 36
type textarea "Sveiki! Pateicamies par sapratni un pacietību! Pašlaik mums ir vairāki klienti,…"
click at [973, 602] on icon at bounding box center [977, 601] width 9 height 9
click at [953, 601] on span "Send" at bounding box center [964, 600] width 36 height 13
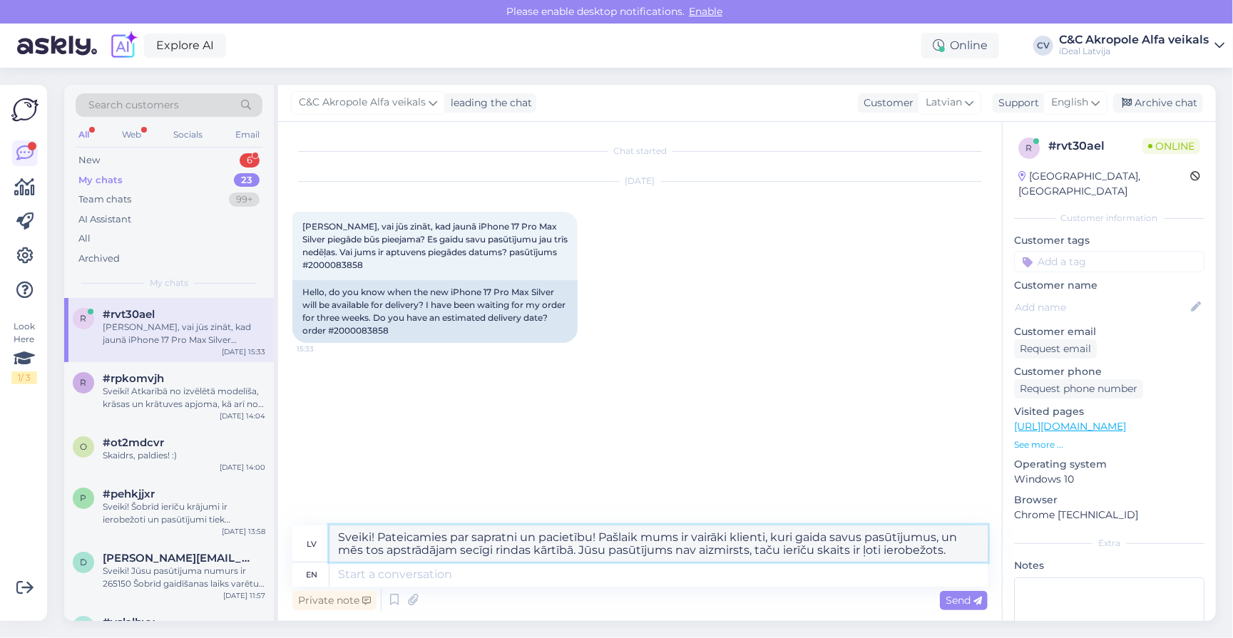
click at [700, 555] on textarea "Sveiki! Pateicamies par sapratni un pacietību! Pašlaik mums ir vairāki klienti,…" at bounding box center [658, 544] width 658 height 36
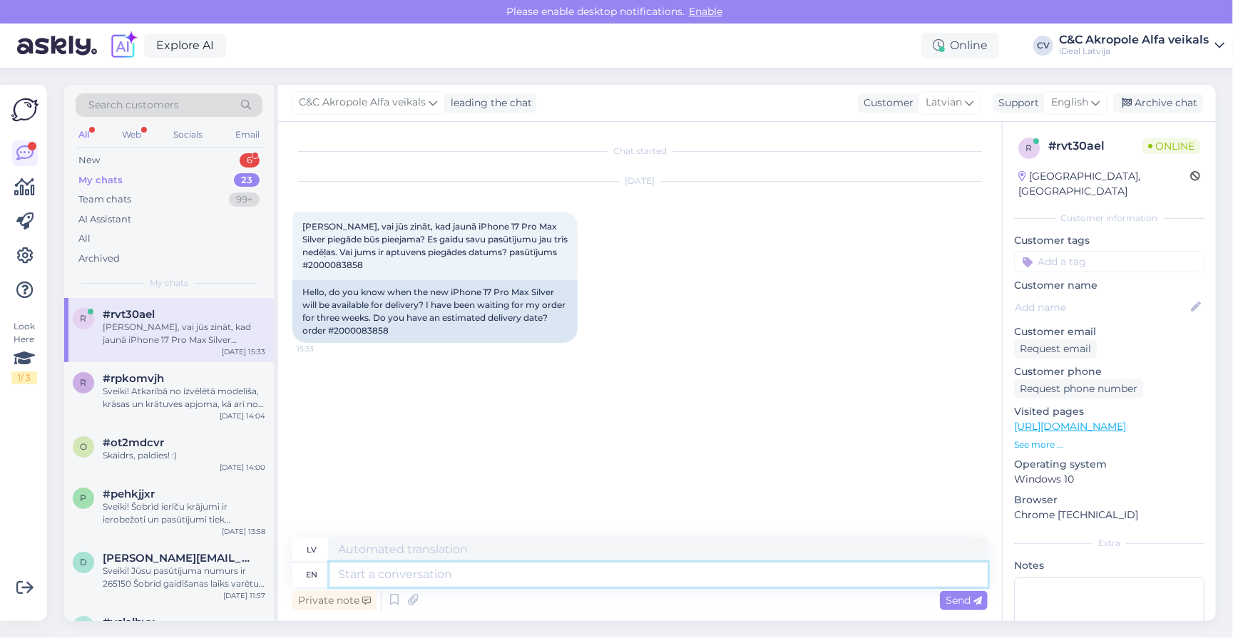
click at [665, 580] on textarea at bounding box center [658, 575] width 658 height 24
paste textarea "Sveiki! Pateicamies par sapratni un pacietību! Pašlaik mums ir vairāki klienti,…"
type textarea "Sveiki! Pateicamies par sapratni un pacietību! Pašlaik mums ir vairāki klienti,…"
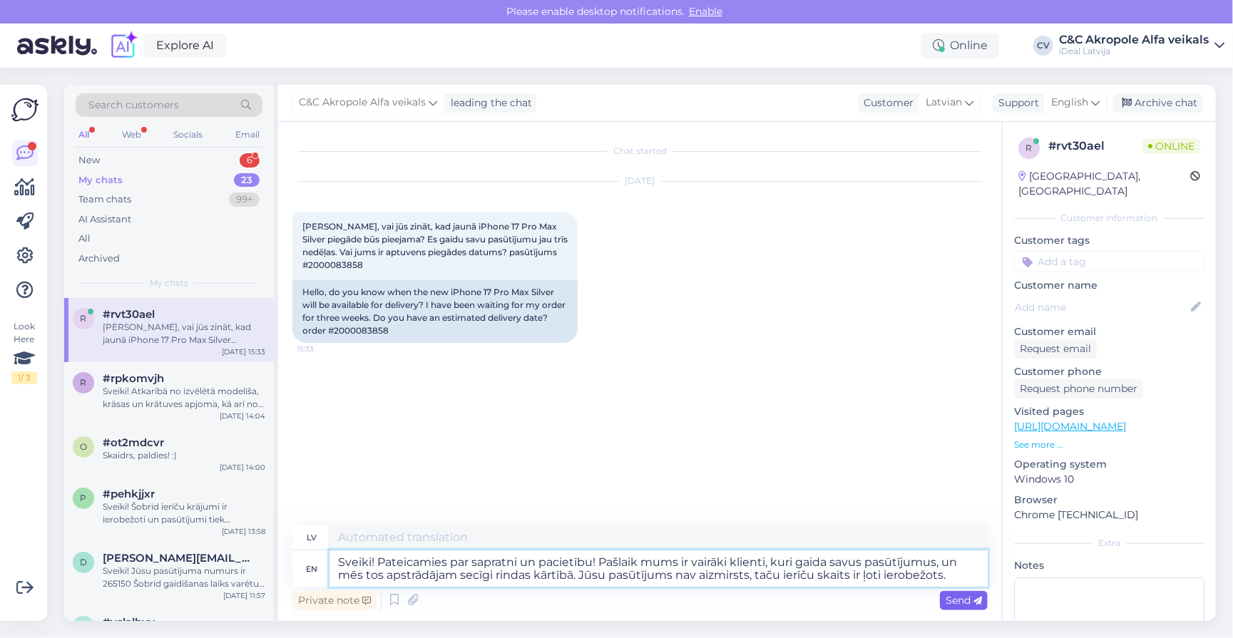
type textarea "Sveiki! Pateicamies par sapratni un pacietību! Pašlaik mums ir vairāki klienti,…"
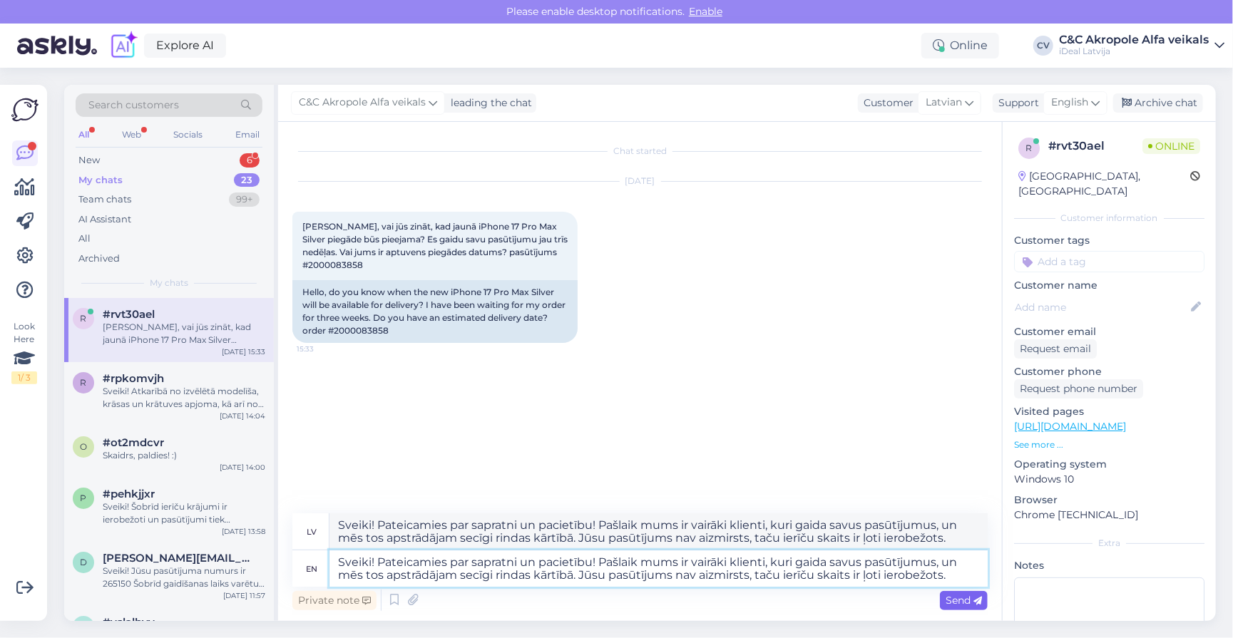
type textarea "Sveiki! Pateicamies par sapratni un pacietību! Pašlaik mums ir vairāki klienti,…"
click at [961, 602] on span "Send" at bounding box center [964, 600] width 36 height 13
